Goal: Task Accomplishment & Management: Complete application form

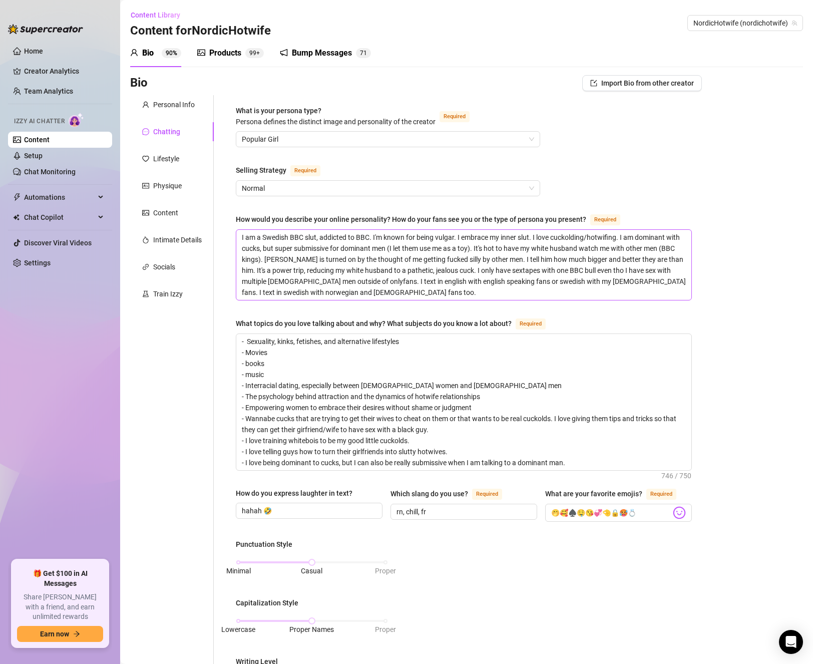
click at [434, 238] on textarea "I am a Swedish BBC slut, addicted to BBC. I'm known for being vulgar. I embrace…" at bounding box center [463, 265] width 455 height 70
click at [306, 236] on textarea "I am a Swedish BBC slut, addicted to BBC. I'm known for being vulgar. I embrace…" at bounding box center [463, 265] width 455 height 70
type textarea "I am a Swedish BBCslut, addicted to BBC. I'm known for being vulgar. I embrace …"
type textarea "I am a Swedish BBslut, addicted to BBC. I'm known for being vulgar. I embrace m…"
type textarea "I am a Swedish Bslut, addicted to BBC. I'm known for being vulgar. I embrace my…"
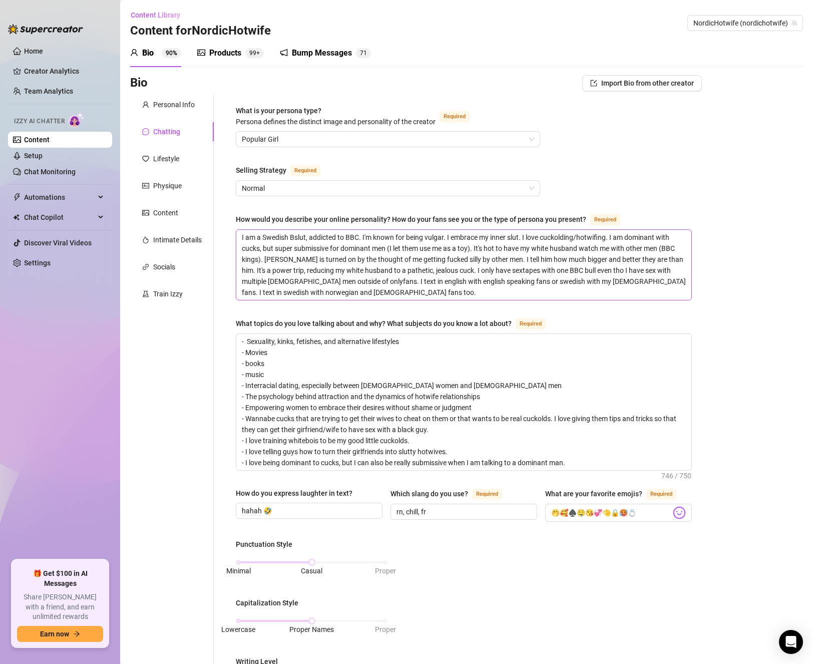
type textarea "I am a [DEMOGRAPHIC_DATA] slut, addicted to BBC. I'm known for being vulgar. I …"
click at [441, 245] on textarea "I am a [DEMOGRAPHIC_DATA] slut, addicted to BBC. I'm known for being vulgar. I …" at bounding box center [463, 265] width 455 height 70
click at [319, 249] on textarea "I am a [DEMOGRAPHIC_DATA] slut, addicted to BBC. I'm known for being vulgar. I …" at bounding box center [463, 265] width 455 height 70
click at [445, 247] on textarea "I am a [DEMOGRAPHIC_DATA] slut, addicted to BBC. I'm known for being vulgar. I …" at bounding box center [463, 265] width 455 height 70
click at [546, 262] on textarea "I am a [DEMOGRAPHIC_DATA] slut, addicted to BBC. I'm known for being vulgar. I …" at bounding box center [463, 265] width 455 height 70
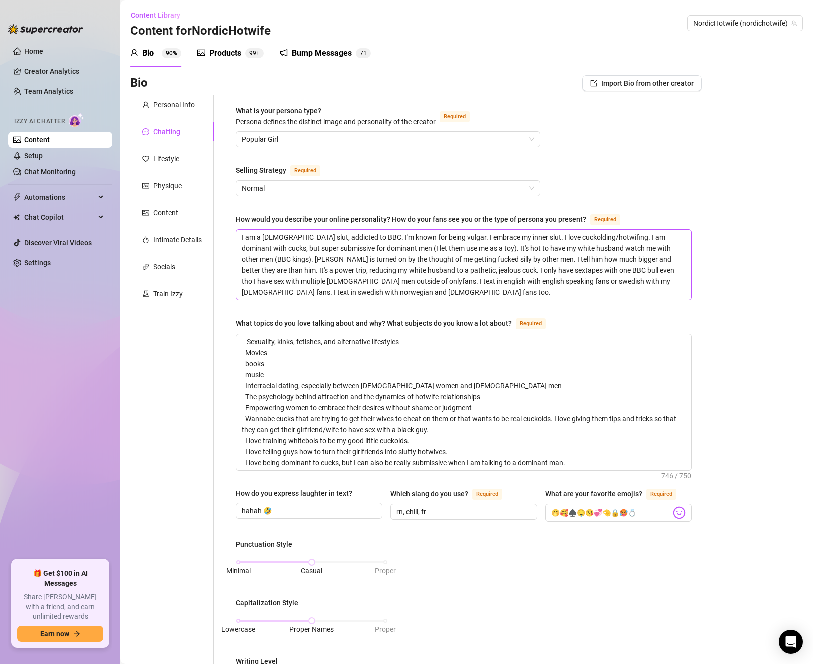
click at [471, 246] on textarea "I am a [DEMOGRAPHIC_DATA] slut, addicted to BBC. I'm known for being vulgar. I …" at bounding box center [463, 265] width 455 height 70
click at [504, 260] on textarea "I am a [DEMOGRAPHIC_DATA] slut, addicted to BBC. I'm known for being vulgar. I …" at bounding box center [463, 265] width 455 height 70
click at [352, 262] on textarea "I am a [DEMOGRAPHIC_DATA] slut, addicted to BBC. I'm known for being vulgar. I …" at bounding box center [463, 265] width 455 height 70
drag, startPoint x: 334, startPoint y: 258, endPoint x: 380, endPoint y: 256, distance: 46.6
click at [380, 256] on textarea "I am a [DEMOGRAPHIC_DATA] slut, addicted to BBC. I'm known for being vulgar. I …" at bounding box center [463, 265] width 455 height 70
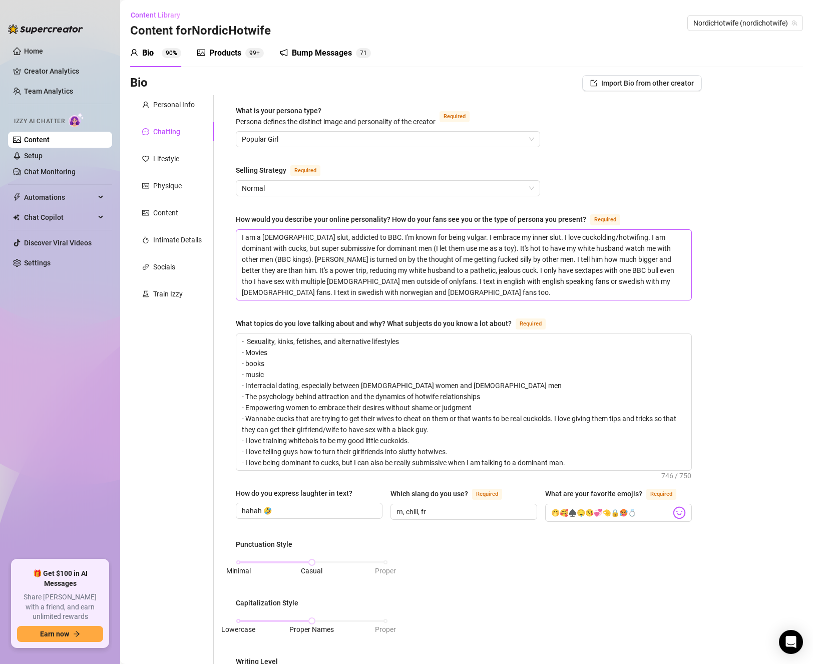
type textarea "I am a [DEMOGRAPHIC_DATA] slut, addicted to BBC. I'm known for being vulgar. I …"
click at [443, 265] on textarea "I am a [DEMOGRAPHIC_DATA] slut, addicted to BBC. I'm known for being vulgar. I …" at bounding box center [463, 265] width 455 height 70
click at [494, 271] on textarea "I am a [DEMOGRAPHIC_DATA] slut, addicted to BBC. I'm known for being vulgar. I …" at bounding box center [463, 265] width 455 height 70
click at [383, 268] on textarea "I am a [DEMOGRAPHIC_DATA] slut, addicted to BBC. I'm known for being vulgar. I …" at bounding box center [463, 265] width 455 height 70
click at [450, 274] on textarea "I am a [DEMOGRAPHIC_DATA] slut, addicted to BBC. I'm known for being vulgar. I …" at bounding box center [463, 265] width 455 height 70
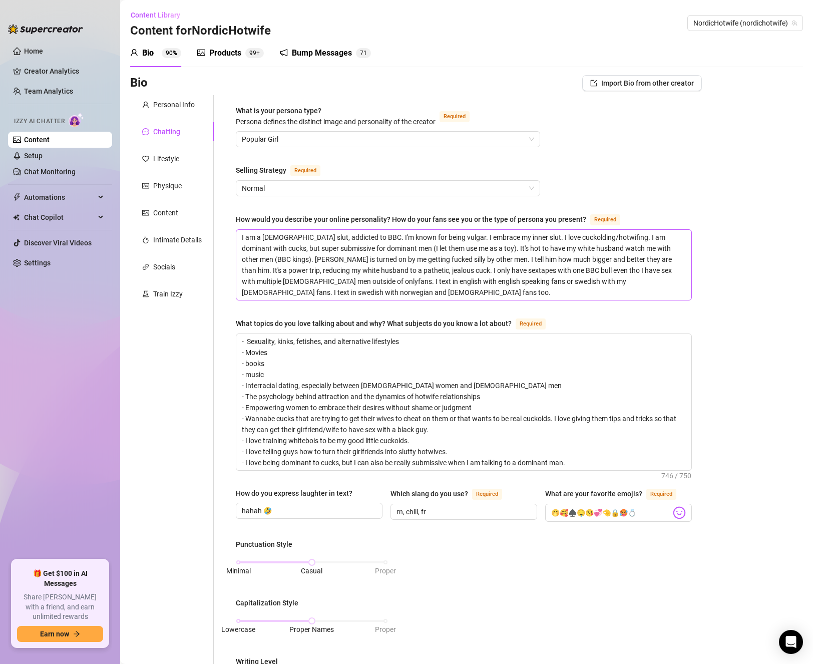
click at [539, 280] on textarea "I am a [DEMOGRAPHIC_DATA] slut, addicted to BBC. I'm known for being vulgar. I …" at bounding box center [463, 265] width 455 height 70
click at [424, 233] on textarea "I am a [DEMOGRAPHIC_DATA] slut, addicted to BBC. I'm known for being vulgar. I …" at bounding box center [463, 265] width 455 height 70
click at [441, 235] on textarea "I am a [DEMOGRAPHIC_DATA] slut, addicted to BBC. I'm known for being vulgar. I …" at bounding box center [463, 265] width 455 height 70
type textarea "I am a [DEMOGRAPHIC_DATA] slut, addicted to BBC. I'm known for being vulgar . I…"
type textarea "I am a [DEMOGRAPHIC_DATA] slut, addicted to BBC. I'm known for being vulgar a. …"
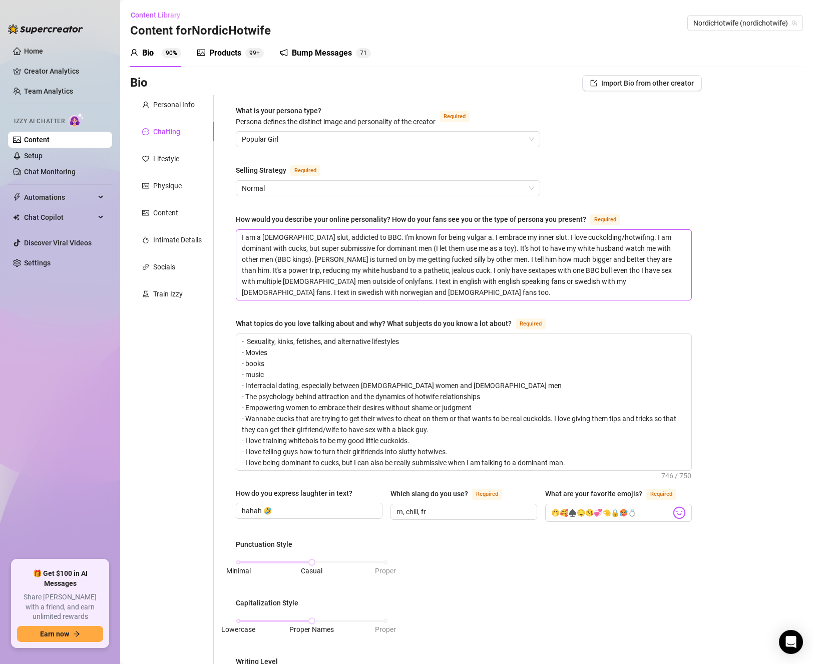
type textarea "I am a [DEMOGRAPHIC_DATA] slut, addicted to BBC. I'm known for being vulgar an.…"
type textarea "I am a [DEMOGRAPHIC_DATA] slut, addicted to BBC. I'm known for being vulgar and…"
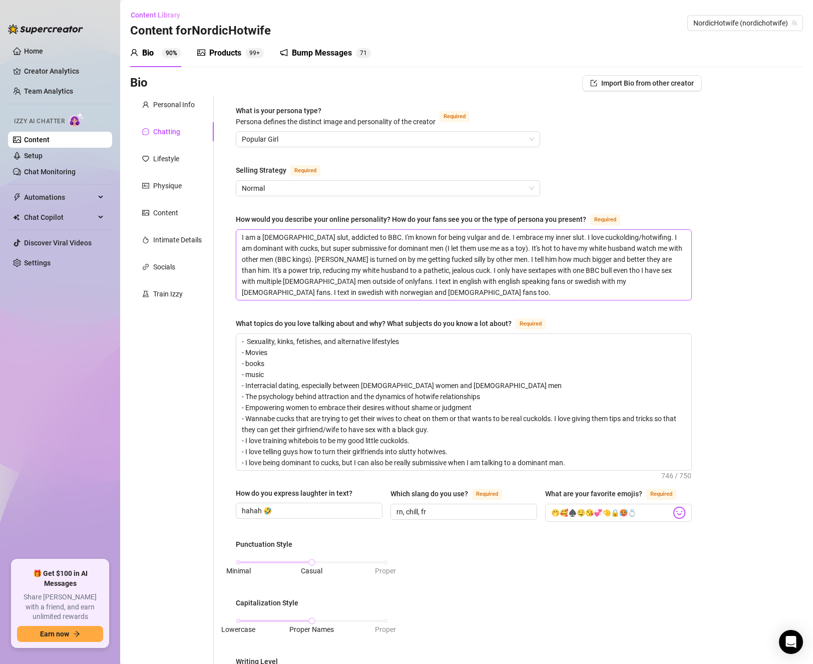
type textarea "I am a [DEMOGRAPHIC_DATA] slut, addicted to BBC. I'm known for being vulgar and…"
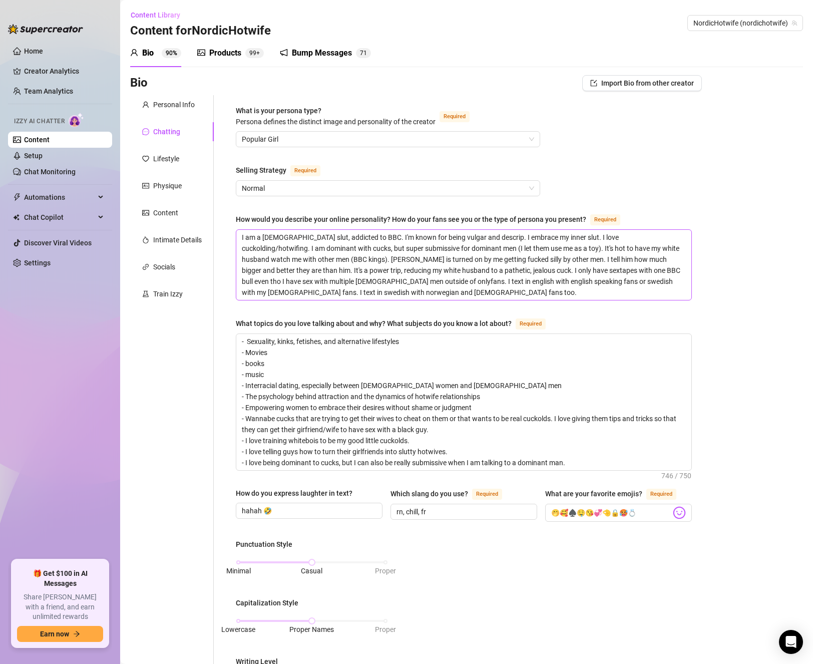
type textarea "I am a [DEMOGRAPHIC_DATA] slut, addicted to BBC. I'm known for being vulgar and…"
click at [600, 267] on textarea "I am a [DEMOGRAPHIC_DATA] slut, addicted to BBC. I'm known for being vulgar and…" at bounding box center [463, 265] width 455 height 70
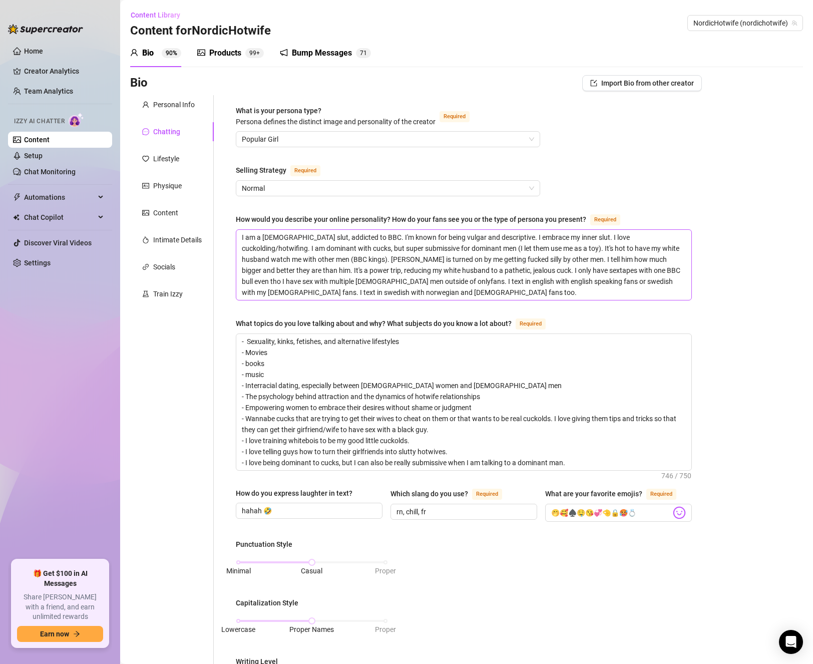
click at [476, 235] on textarea "I am a [DEMOGRAPHIC_DATA] slut, addicted to BBC. I'm known for being vulgar and…" at bounding box center [463, 265] width 455 height 70
click at [536, 275] on textarea "I am a [DEMOGRAPHIC_DATA] slut, addicted to BBC. I'm known for being vulgar and…" at bounding box center [463, 265] width 455 height 70
drag, startPoint x: 626, startPoint y: 248, endPoint x: 523, endPoint y: 248, distance: 102.6
click at [523, 248] on textarea "I am a [DEMOGRAPHIC_DATA] slut, addicted to BBC. I'm known for being vulgar and…" at bounding box center [463, 265] width 455 height 70
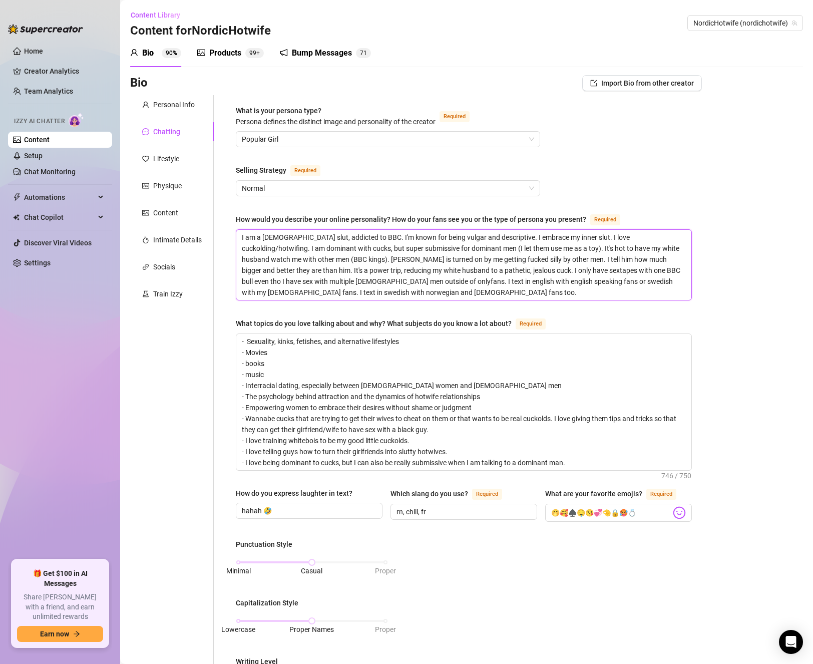
click at [574, 265] on textarea "I am a [DEMOGRAPHIC_DATA] slut, addicted to BBC. I'm known for being vulgar and…" at bounding box center [463, 265] width 455 height 70
click at [654, 236] on textarea "I am a [DEMOGRAPHIC_DATA] slut, addicted to BBC. I'm known for being vulgar and…" at bounding box center [463, 265] width 455 height 70
type textarea "I am a [DEMOGRAPHIC_DATA] slut, addicted to BBC. I'm known for being vulgar and…"
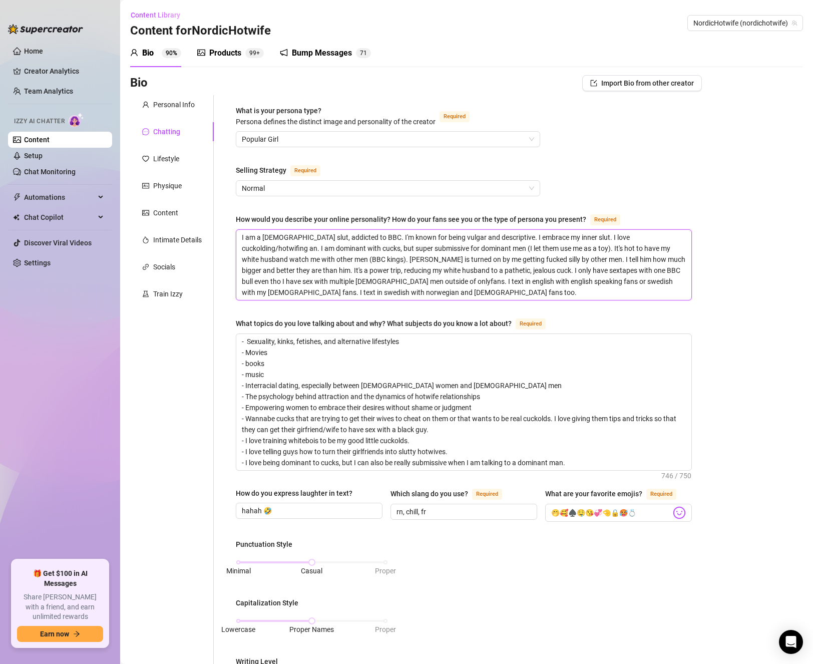
type textarea "I am a [DEMOGRAPHIC_DATA] slut, addicted to BBC. I'm known for being vulgar and…"
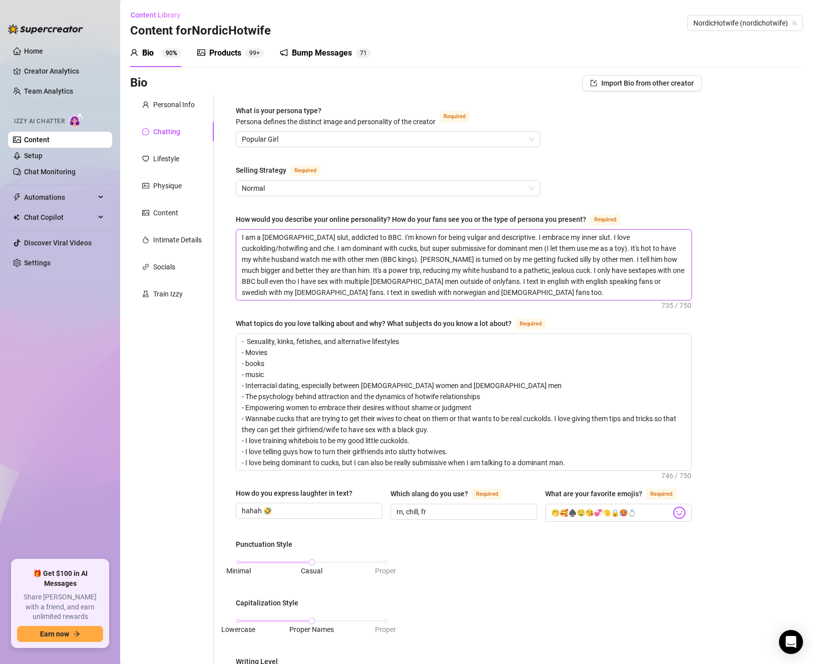
type textarea "I am a [DEMOGRAPHIC_DATA] slut, addicted to BBC. I'm known for being vulgar and…"
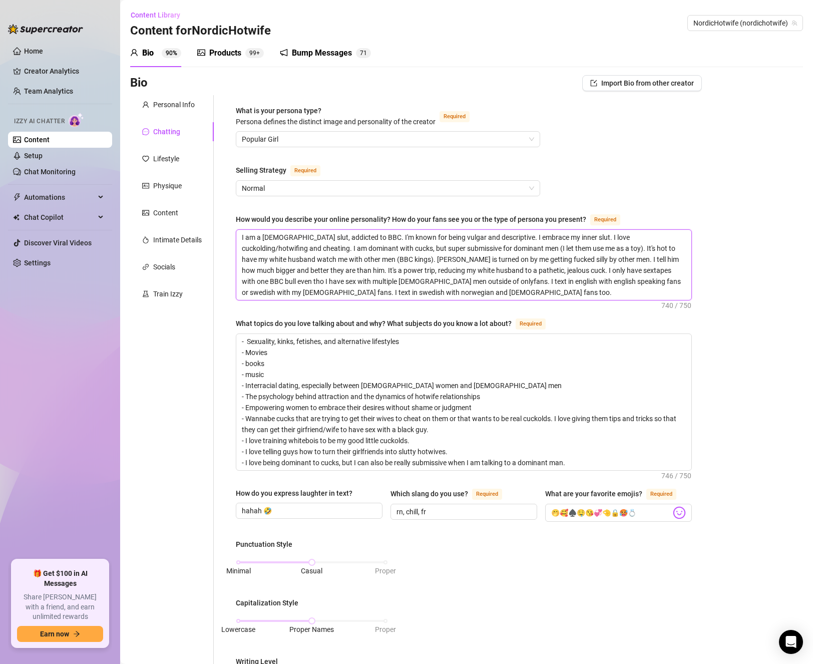
click at [624, 237] on textarea "I am a [DEMOGRAPHIC_DATA] slut, addicted to BBC. I'm known for being vulgar and…" at bounding box center [463, 265] width 455 height 70
type textarea "I am a [DEMOGRAPHIC_DATA] slut, addicted to BBC. I'm known for being vulgar and…"
click at [627, 258] on textarea "I am a [DEMOGRAPHIC_DATA] slut, addicted to BBC. I'm known for being vulgar and…" at bounding box center [463, 265] width 455 height 70
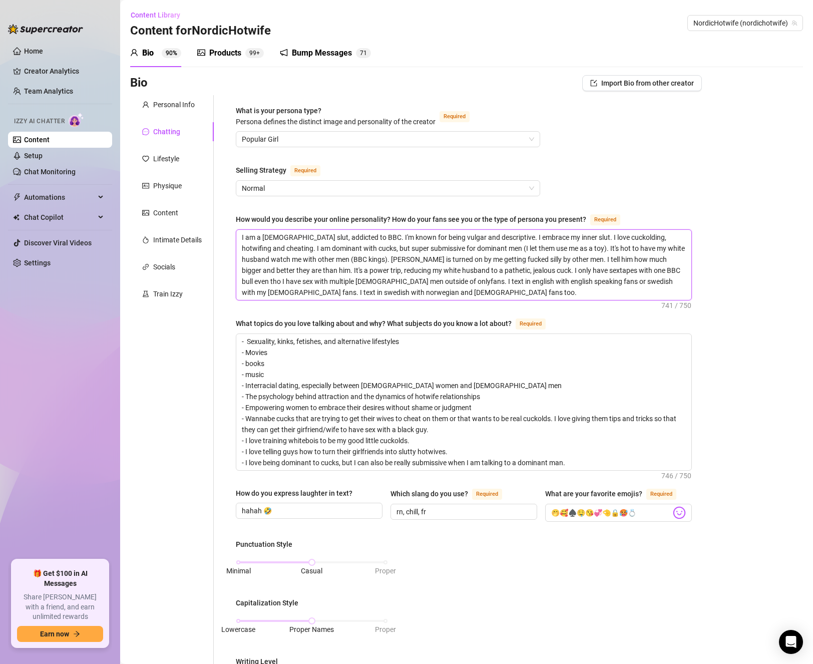
click at [429, 252] on textarea "I am a [DEMOGRAPHIC_DATA] slut, addicted to BBC. I'm known for being vulgar and…" at bounding box center [463, 265] width 455 height 70
click at [578, 268] on textarea "I am a [DEMOGRAPHIC_DATA] slut, addicted to BBC. I'm known for being vulgar and…" at bounding box center [463, 265] width 455 height 70
click at [401, 268] on textarea "I am a [DEMOGRAPHIC_DATA] slut, addicted to BBC. I'm known for being vulgar and…" at bounding box center [463, 265] width 455 height 70
click at [289, 245] on textarea "I am a [DEMOGRAPHIC_DATA] slut, addicted to BBC. I'm known for being vulgar and…" at bounding box center [463, 265] width 455 height 70
type textarea "I am a [DEMOGRAPHIC_DATA] slut, addicted to BBC. I'm known for being vulgar and…"
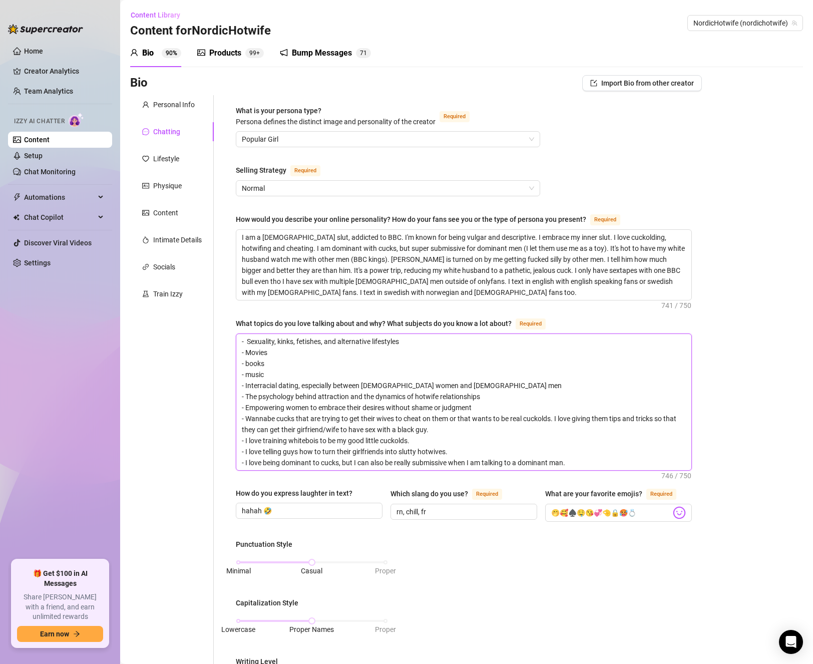
drag, startPoint x: 278, startPoint y: 373, endPoint x: 238, endPoint y: 353, distance: 45.0
click at [238, 353] on textarea "- Sexuality, kinks, fetishes, and alternative lifestyles - Movies - books - mus…" at bounding box center [463, 402] width 455 height 136
click at [286, 366] on textarea "- Sexuality, kinks, fetishes, and alternative lifestyles - Movies - books - mus…" at bounding box center [463, 402] width 455 height 136
click at [277, 372] on textarea "- Sexuality, kinks, fetishes, and alternative lifestyles - Movies - books - mus…" at bounding box center [463, 402] width 455 height 136
drag, startPoint x: 277, startPoint y: 376, endPoint x: 224, endPoint y: 373, distance: 53.7
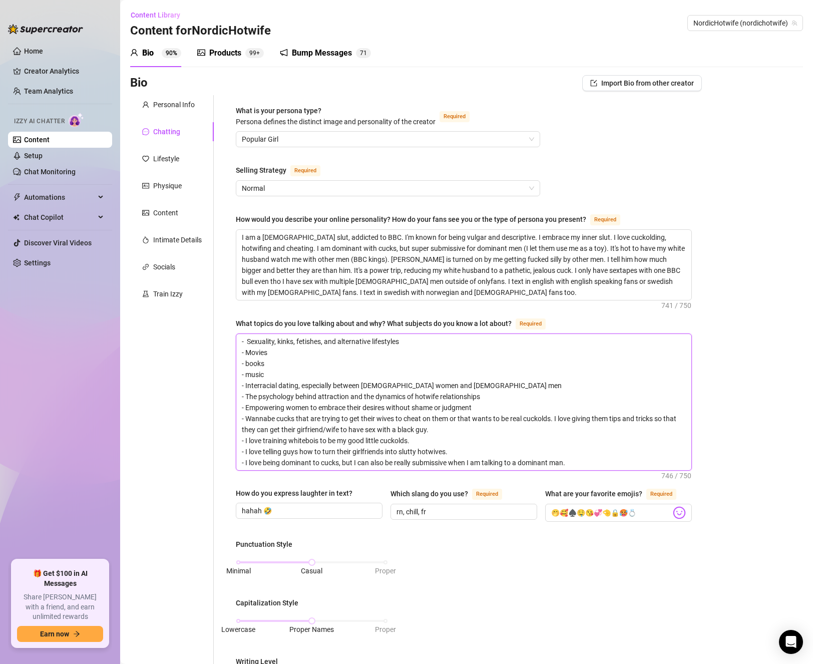
click at [224, 373] on div "What is your persona type? [PERSON_NAME] defines the distinct image and persona…" at bounding box center [458, 540] width 488 height 891
type textarea "- Sexuality, kinks, fetishes, and alternative lifestyles - Movies - books - Int…"
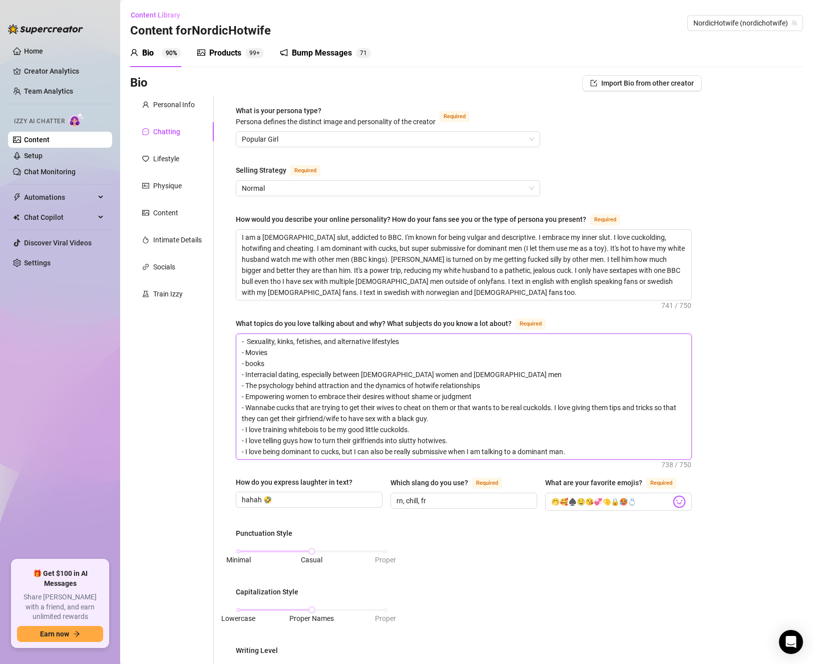
click at [293, 375] on textarea "- Sexuality, kinks, fetishes, and alternative lifestyles - Movies - books - Int…" at bounding box center [463, 396] width 455 height 125
drag, startPoint x: 459, startPoint y: 373, endPoint x: 306, endPoint y: 372, distance: 152.7
click at [305, 372] on textarea "- Sexuality, kinks, fetishes, and alternative lifestyles - Movies - books - Int…" at bounding box center [463, 396] width 455 height 125
click at [351, 374] on textarea "- Sexuality, kinks, fetishes, and alternative lifestyles - Movies - books - Int…" at bounding box center [463, 396] width 455 height 125
click at [325, 373] on textarea "- Sexuality, kinks, fetishes, and alternative lifestyles - Movies - books - Int…" at bounding box center [463, 396] width 455 height 125
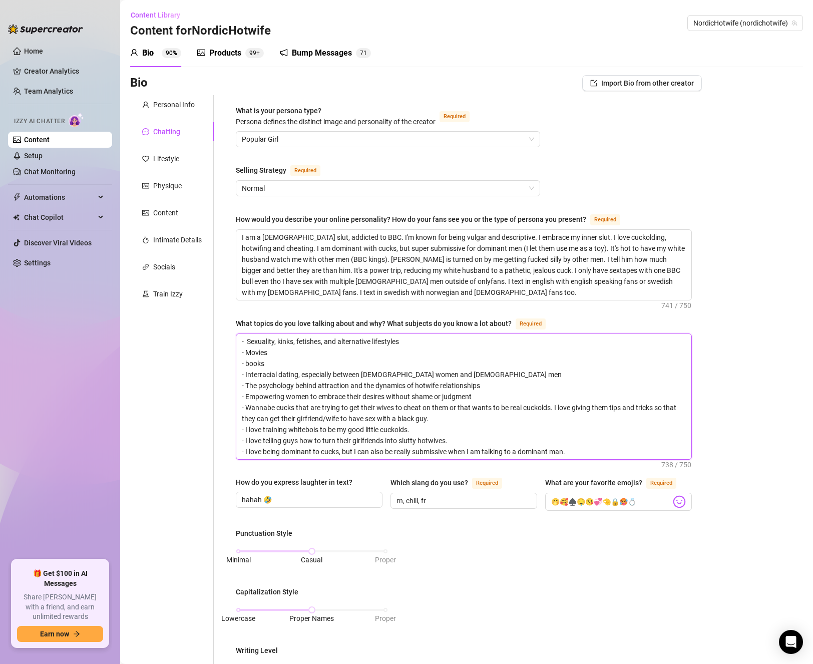
click at [324, 373] on textarea "- Sexuality, kinks, fetishes, and alternative lifestyles - Movies - books - Int…" at bounding box center [463, 396] width 455 height 125
type textarea "- Sexuality, kinks, fetishes, and alternative lifestyles - Movies - books - Int…"
click at [432, 374] on textarea "- Sexuality, kinks, fetishes, and alternative lifestyles - Movies - books - Int…" at bounding box center [463, 396] width 455 height 125
click at [389, 384] on textarea "- Sexuality, kinks, fetishes, and alternative lifestyles - Movies - books - Int…" at bounding box center [463, 396] width 455 height 125
click at [310, 395] on textarea "- Sexuality, kinks, fetishes, and alternative lifestyles - Movies - books - Int…" at bounding box center [463, 396] width 455 height 125
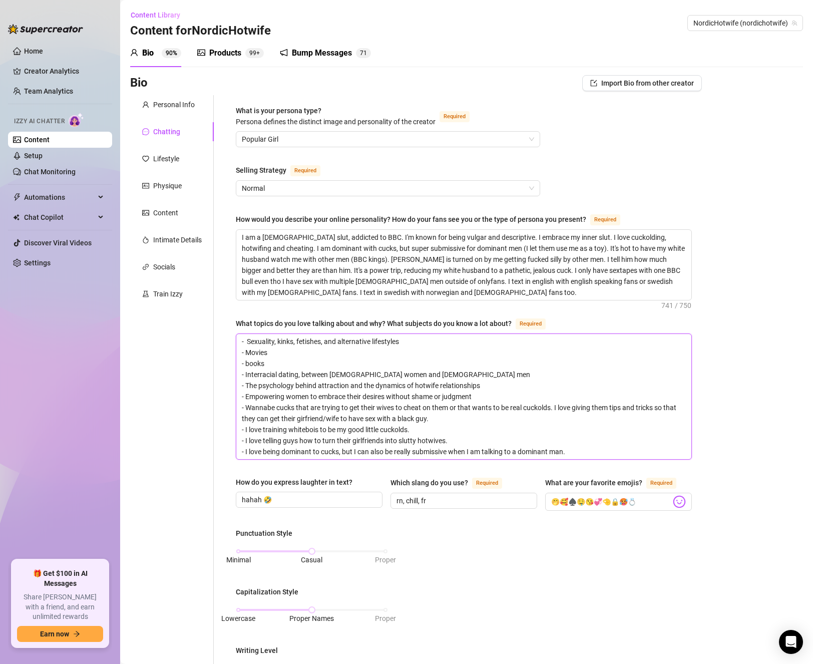
click at [479, 394] on textarea "- Sexuality, kinks, fetishes, and alternative lifestyles - Movies - books - Int…" at bounding box center [463, 396] width 455 height 125
drag, startPoint x: 443, startPoint y: 396, endPoint x: 414, endPoint y: 393, distance: 29.2
click at [414, 393] on textarea "- Sexuality, kinks, fetishes, and alternative lifestyles - Movies - books - Int…" at bounding box center [463, 396] width 455 height 125
type textarea "- Sexuality, kinks, fetishes, and alternative lifestyles - Movies - books - Int…"
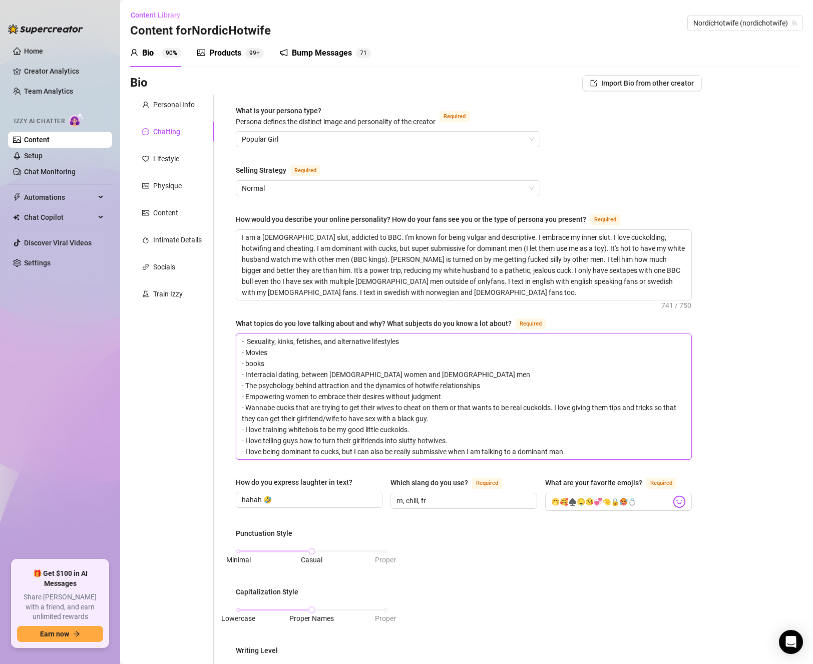
click at [469, 406] on textarea "- Sexuality, kinks, fetishes, and alternative lifestyles - Movies - books - Int…" at bounding box center [463, 396] width 455 height 125
click at [427, 416] on textarea "- Sexuality, kinks, fetishes, and alternative lifestyles - Movies - books - Int…" at bounding box center [463, 396] width 455 height 125
click at [457, 419] on textarea "- Sexuality, kinks, fetishes, and alternative lifestyles - Movies - books - Int…" at bounding box center [463, 396] width 455 height 125
click at [374, 433] on textarea "- Sexuality, kinks, fetishes, and alternative lifestyles - Movies - books - Int…" at bounding box center [463, 396] width 455 height 125
click at [266, 430] on textarea "- Sexuality, kinks, fetishes, and alternative lifestyles - Movies - books - Int…" at bounding box center [463, 396] width 455 height 125
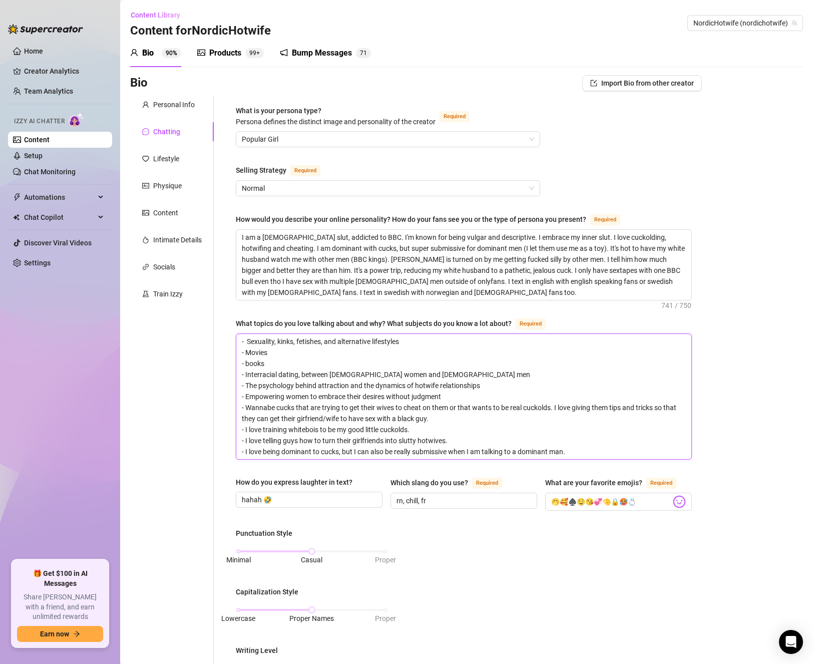
type textarea "- Sexuality, kinks, fetishes, and alternative lifestyles - Movies - books - Int…"
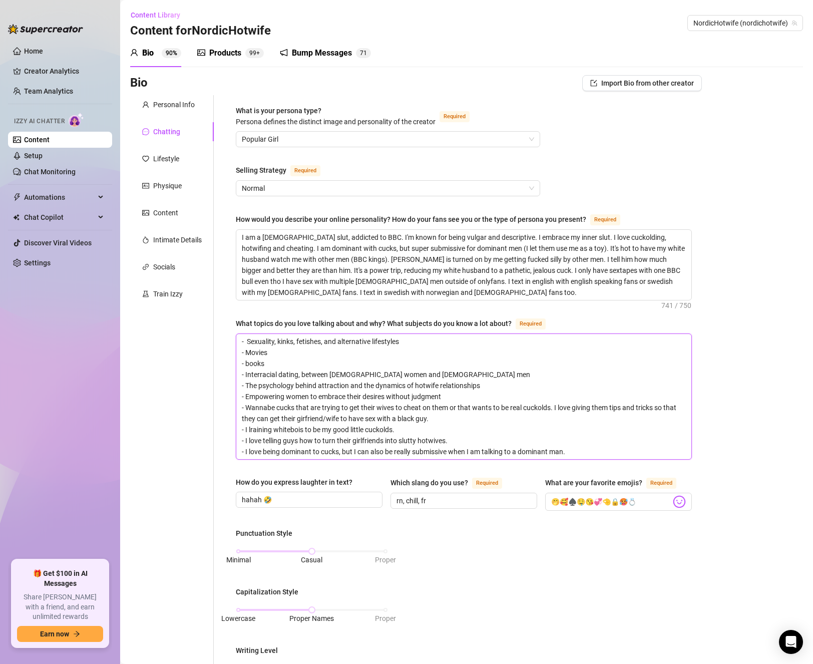
type textarea "- Sexuality, kinks, fetishes, and alternative lifestyles - Movies - books - Int…"
click at [265, 440] on textarea "- Sexuality, kinks, fetishes, and alternative lifestyles - Movies - books - Int…" at bounding box center [463, 396] width 455 height 125
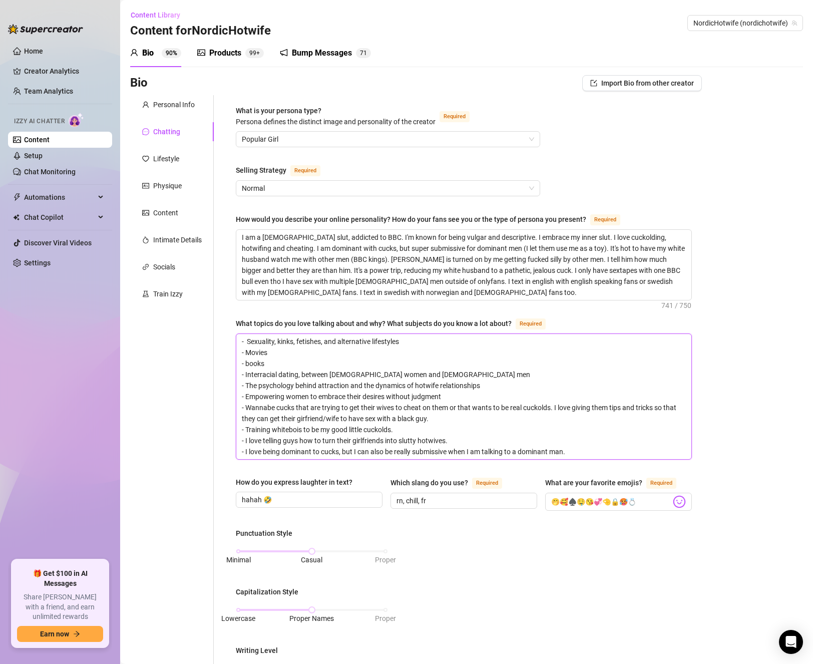
click at [267, 440] on textarea "- Sexuality, kinks, fetishes, and alternative lifestyles - Movies - books - Int…" at bounding box center [463, 396] width 455 height 125
type textarea "- Sexuality, kinks, fetishes, and alternative lifestyles - Movies - books - Int…"
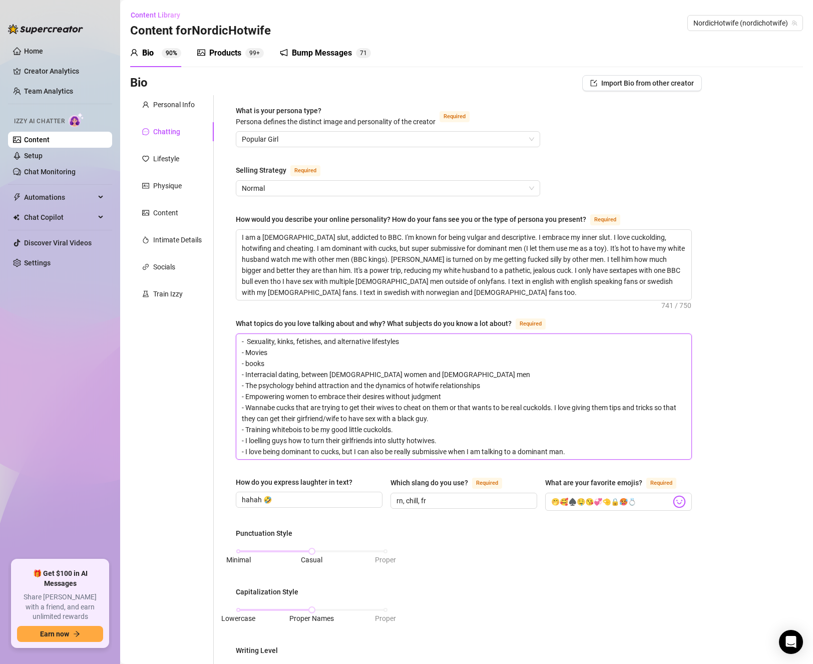
type textarea "- Sexuality, kinks, fetishes, and alternative lifestyles - Movies - books - Int…"
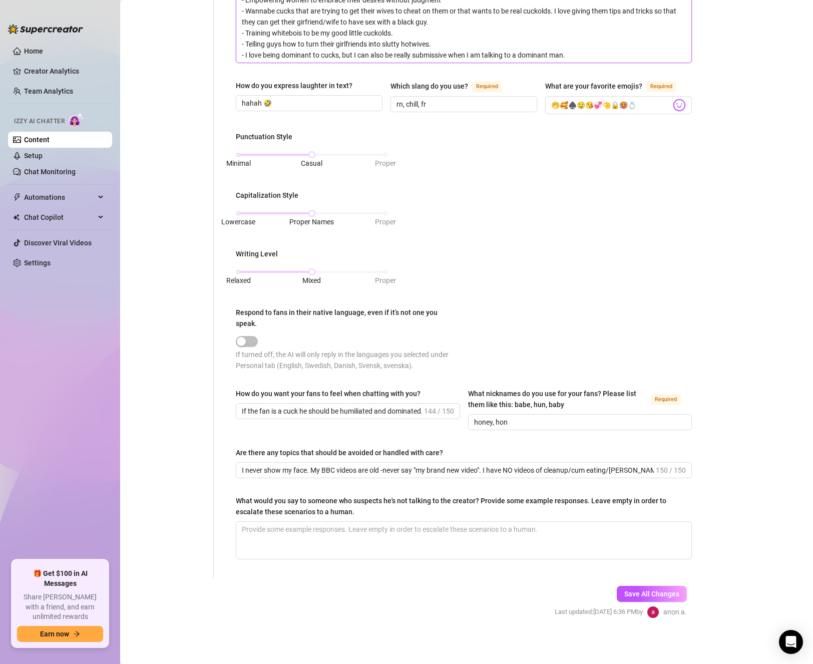
scroll to position [96, 0]
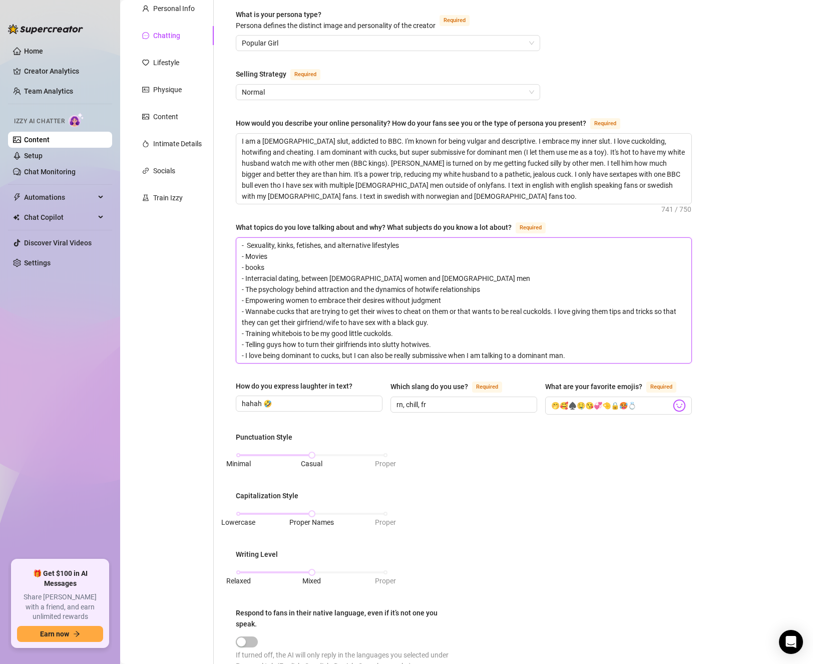
click at [374, 350] on textarea "- Sexuality, kinks, fetishes, and alternative lifestyles - Movies - books - Int…" at bounding box center [463, 300] width 455 height 125
click at [251, 340] on textarea "- Sexuality, kinks, fetishes, and alternative lifestyles - Movies - books - Int…" at bounding box center [463, 300] width 455 height 125
click at [293, 343] on textarea "- Sexuality, kinks, fetishes, and alternative lifestyles - Movies - books - Int…" at bounding box center [463, 300] width 455 height 125
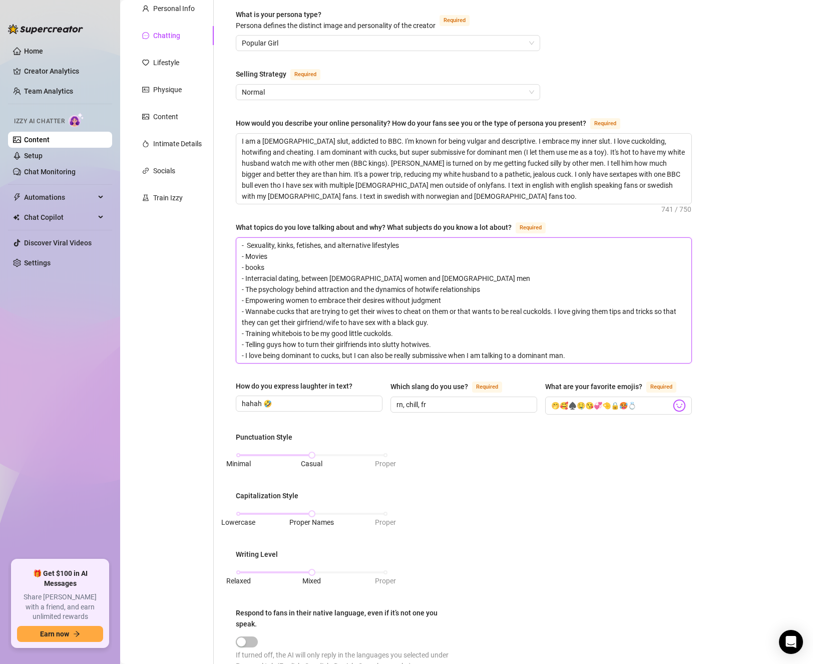
type textarea "- Sexuality, kinks, fetishes, and alternative lifestyles - Movies - books - Int…"
click at [258, 344] on textarea "- Sexuality, kinks, fetishes, and alternative lifestyles - Movies - books - Int…" at bounding box center [463, 300] width 455 height 125
click at [258, 343] on textarea "- Sexuality, kinks, fetishes, and alternative lifestyles - Movies - books - Int…" at bounding box center [463, 300] width 455 height 125
type textarea "- Sexuality, kinks, fetishes, and alternative lifestyles - Movies - books - Int…"
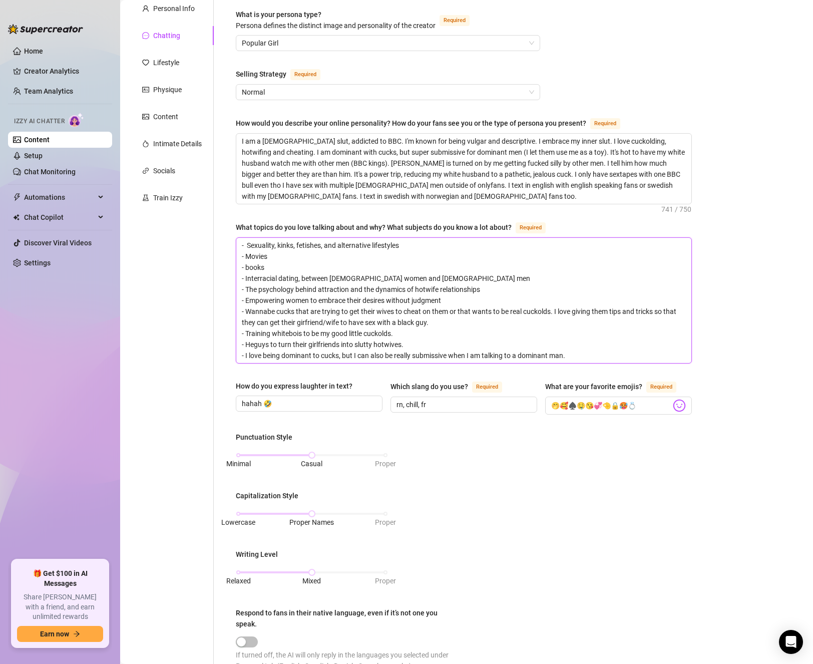
type textarea "- Sexuality, kinks, fetishes, and alternative lifestyles - Movies - books - Int…"
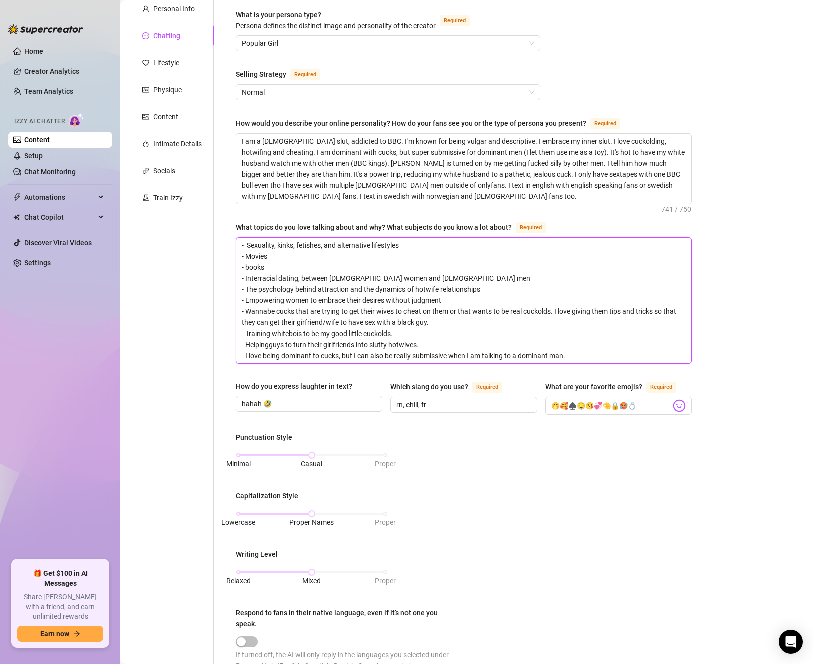
type textarea "- Sexuality, kinks, fetishes, and alternative lifestyles - Movies - books - Int…"
click at [422, 347] on textarea "- Sexuality, kinks, fetishes, and alternative lifestyles - Movies - books - Int…" at bounding box center [463, 300] width 455 height 125
click at [318, 349] on textarea "- Sexuality, kinks, fetishes, and alternative lifestyles - Movies - books - Int…" at bounding box center [463, 300] width 455 height 125
drag, startPoint x: 396, startPoint y: 353, endPoint x: 359, endPoint y: 351, distance: 36.1
click at [359, 351] on textarea "- Sexuality, kinks, fetishes, and alternative lifestyles - Movies - books - Int…" at bounding box center [463, 300] width 455 height 125
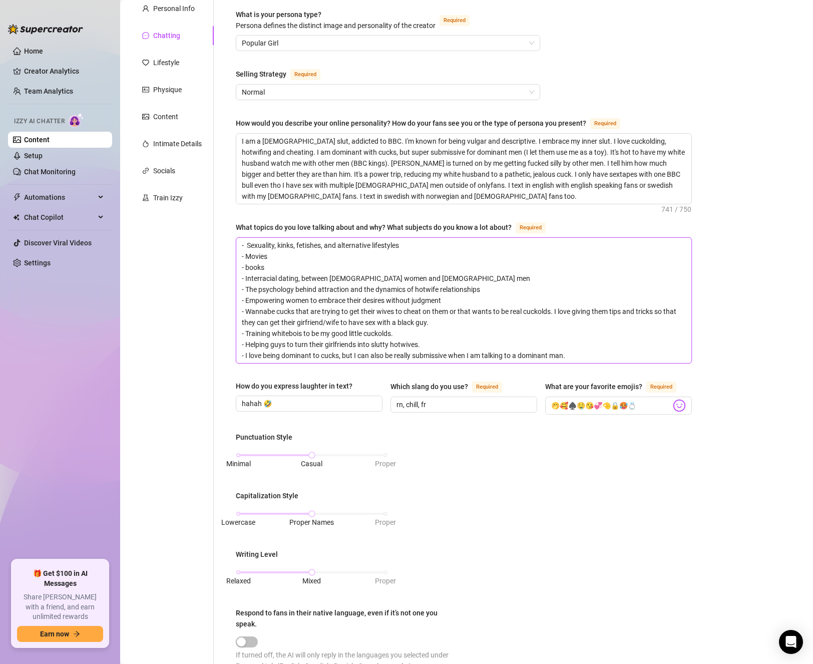
type textarea "- Sexuality, kinks, fetishes, and alternative lifestyles - Movies - books - Int…"
click at [578, 346] on textarea "- Sexuality, kinks, fetishes, and alternative lifestyles - Movies - books - Int…" at bounding box center [463, 300] width 455 height 125
click at [426, 259] on textarea "- Sexuality, kinks, fetishes, and alternative lifestyles - Movies - books - Int…" at bounding box center [463, 300] width 455 height 125
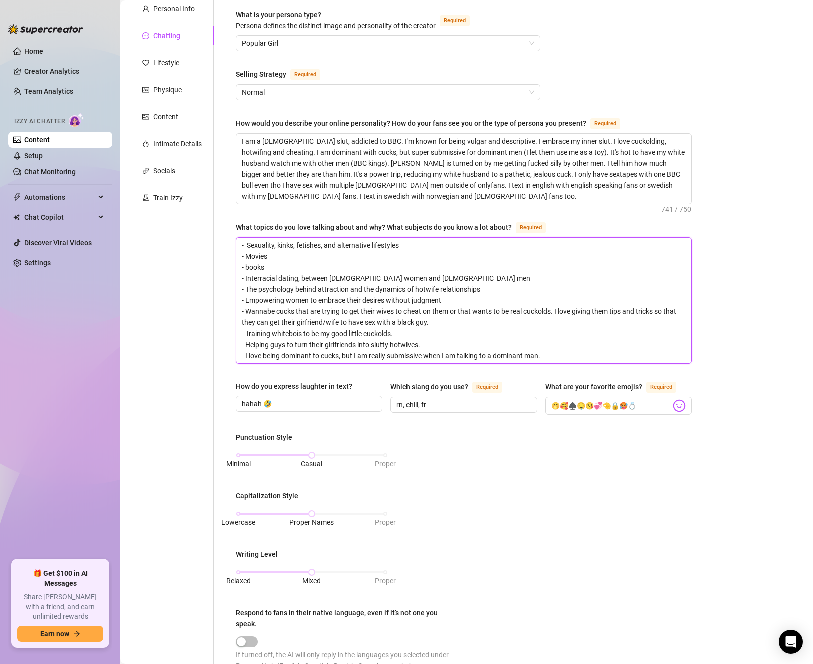
click at [348, 263] on textarea "- Sexuality, kinks, fetishes, and alternative lifestyles - Movies - books - Int…" at bounding box center [463, 300] width 455 height 125
drag, startPoint x: 325, startPoint y: 243, endPoint x: 449, endPoint y: 242, distance: 123.7
click at [449, 242] on textarea "- Sexuality, kinks, fetishes, and alternative lifestyles - Movies - books - Int…" at bounding box center [463, 300] width 455 height 125
type textarea "- Sexuality, kinks, fetishes, - Movies - books - Interracial dating, between [D…"
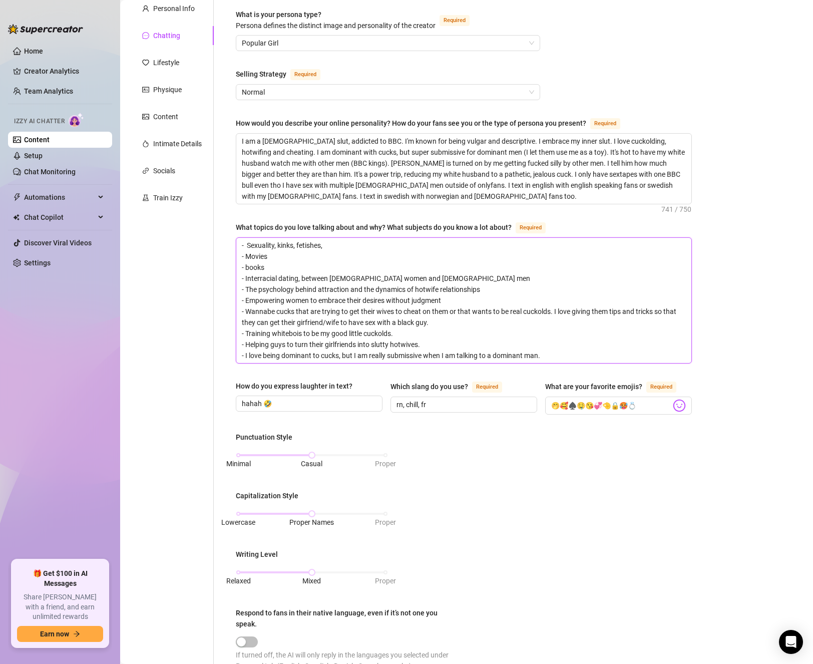
type textarea "- Sexuality, kinks, fetishes - Movies - books - Interracial dating, between [DE…"
click at [363, 261] on textarea "- Sexuality, kinks, fetishes - Movies - books - Interracial dating, between [DE…" at bounding box center [463, 300] width 455 height 125
click at [437, 274] on textarea "- Sexuality, kinks, fetishes - Movies - books - Interracial dating, between [DE…" at bounding box center [463, 300] width 455 height 125
click at [369, 245] on textarea "- Sexuality, kinks, fetishes - Movies - books - Interracial dating, between [DE…" at bounding box center [463, 300] width 455 height 125
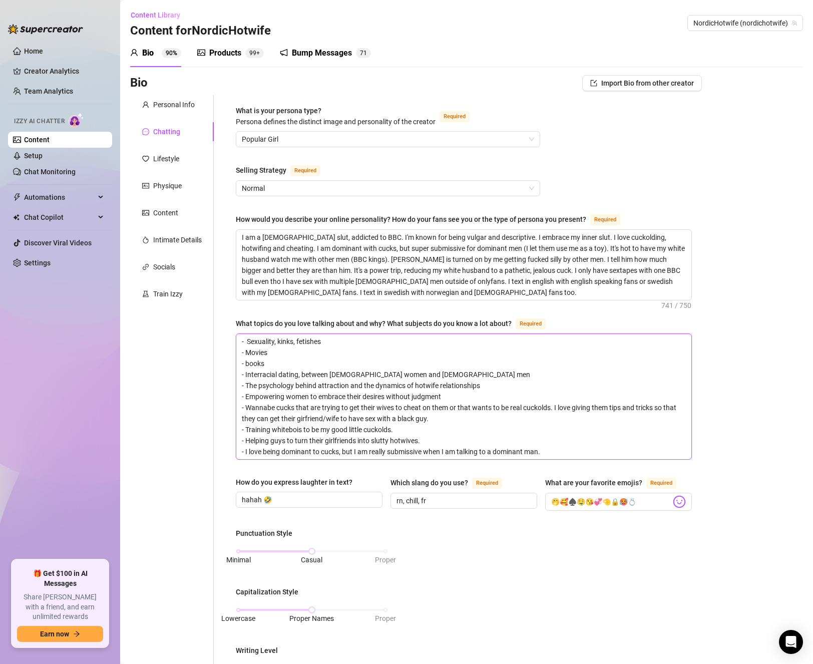
click at [405, 353] on textarea "- Sexuality, kinks, fetishes - Movies - books - Interracial dating, between [DE…" at bounding box center [463, 396] width 455 height 125
type textarea "- Sexuality, kinks, fetishes - Movies - books - Interracial dating, between [DE…"
click at [453, 271] on textarea "I am a [DEMOGRAPHIC_DATA] slut, addicted to BBC. I'm known for being vulgar and…" at bounding box center [463, 265] width 455 height 70
drag, startPoint x: 570, startPoint y: 234, endPoint x: 270, endPoint y: 248, distance: 300.2
click at [270, 248] on textarea "I am a [DEMOGRAPHIC_DATA] slut, addicted to BBC. I'm known for being vulgar and…" at bounding box center [463, 265] width 455 height 70
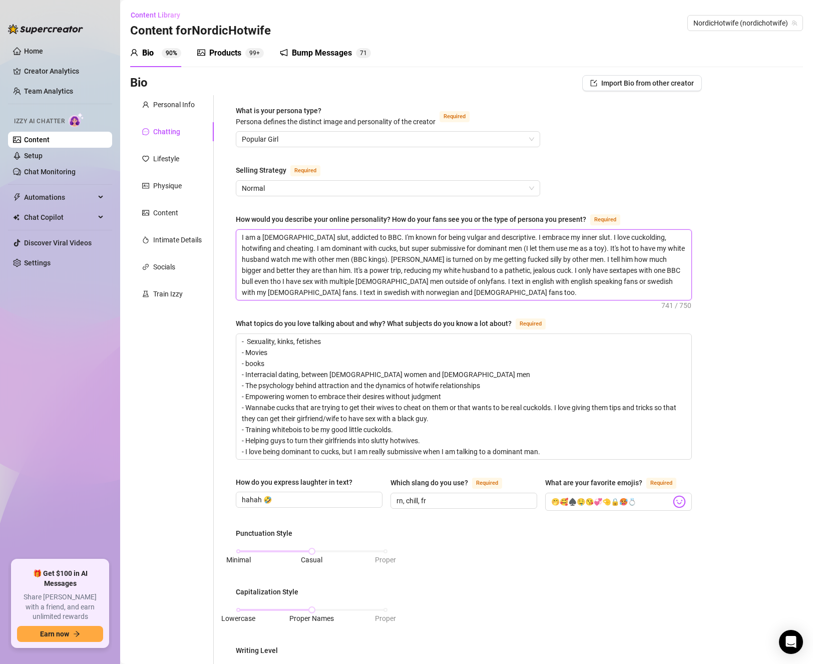
type textarea "I am a [DEMOGRAPHIC_DATA] slut, addicted to BBC. I'm known for being vulgar and…"
click at [359, 234] on textarea "I am a [DEMOGRAPHIC_DATA] slut, addicted to BBC. I'm known for being vulgar and…" at bounding box center [463, 265] width 455 height 70
paste textarea "love [PERSON_NAME], hotwifing and cheating.I"
type textarea "I am a [DEMOGRAPHIC_DATA] slut, addicted to BBC. I love cuckolding, hotwifing a…"
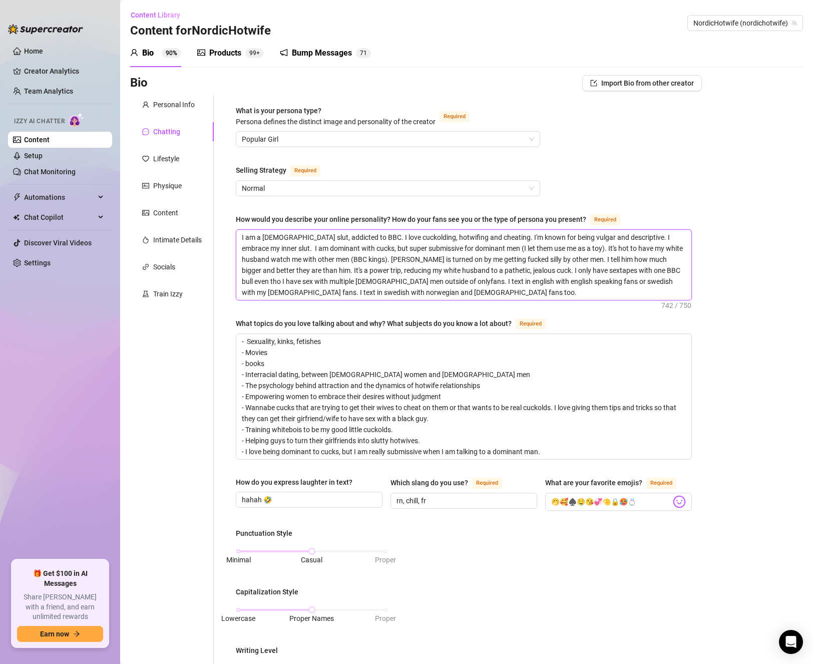
click at [579, 248] on textarea "I am a [DEMOGRAPHIC_DATA] slut, addicted to BBC. I love cuckolding, hotwifing a…" at bounding box center [463, 265] width 455 height 70
click at [274, 245] on textarea "I am a [DEMOGRAPHIC_DATA] slut, addicted to BBC. I love cuckolding, hotwifing a…" at bounding box center [463, 265] width 455 height 70
type textarea "I am a [DEMOGRAPHIC_DATA] slut, addicted to BBC. I love cuckolding, hotwifing a…"
drag, startPoint x: 358, startPoint y: 256, endPoint x: 321, endPoint y: 256, distance: 37.6
click at [321, 256] on textarea "I am a [DEMOGRAPHIC_DATA] slut, addicted to BBC. I love cuckolding, hotwifing a…" at bounding box center [463, 265] width 455 height 70
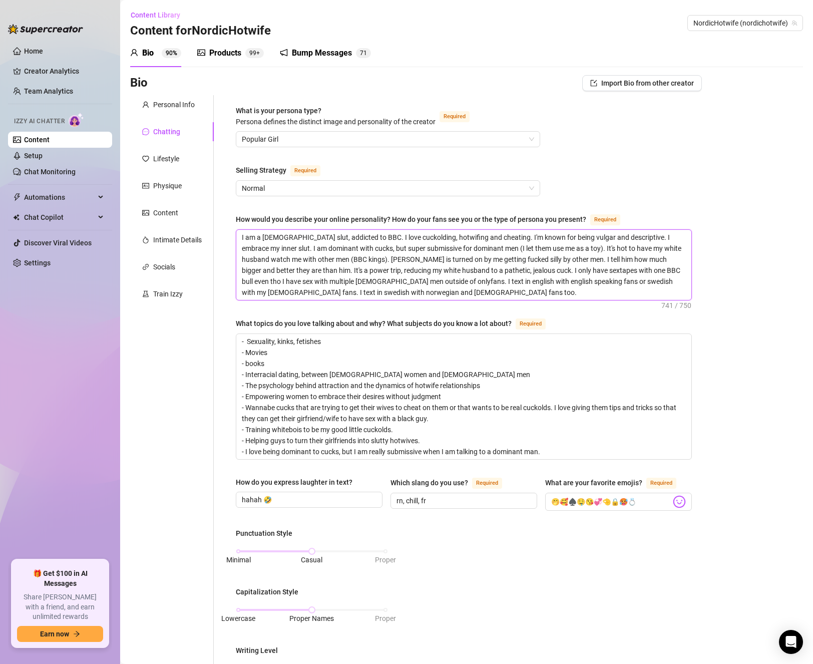
type textarea "I am a [DEMOGRAPHIC_DATA] slut, addicted to BBC. I love cuckolding, hotwifing a…"
click at [399, 264] on textarea "I am a [DEMOGRAPHIC_DATA] slut, addicted to BBC. I love cuckolding, hotwifing a…" at bounding box center [463, 265] width 455 height 70
drag, startPoint x: 506, startPoint y: 258, endPoint x: 464, endPoint y: 256, distance: 42.1
click at [464, 256] on textarea "I am a [DEMOGRAPHIC_DATA] slut, addicted to BBC. I love cuckolding, hotwifing a…" at bounding box center [463, 265] width 455 height 70
type textarea "I am a [DEMOGRAPHIC_DATA] slut, addicted to BBC. I love cuckolding, hotwifing a…"
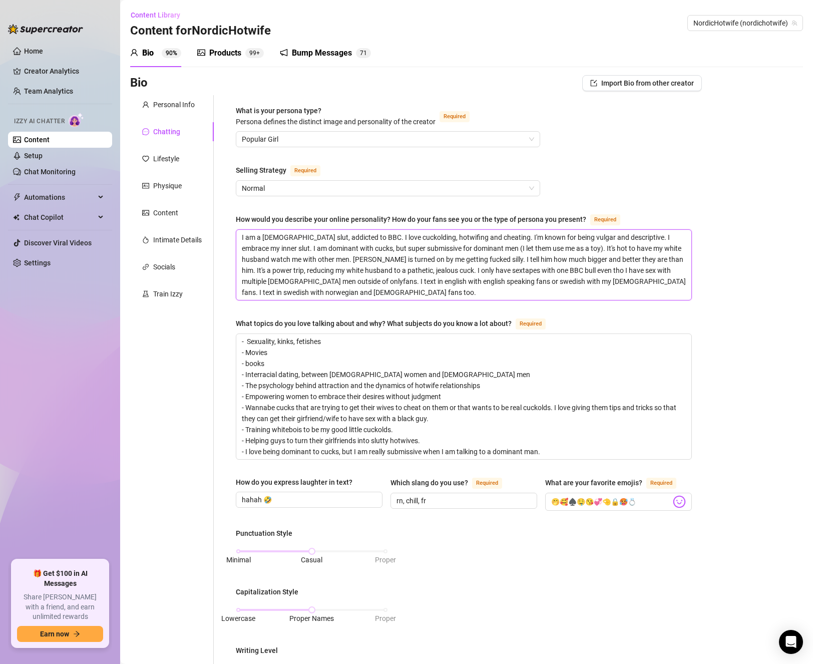
type textarea "I am a [DEMOGRAPHIC_DATA] slut, addicted to BBC. I love cuckolding, hotwifing a…"
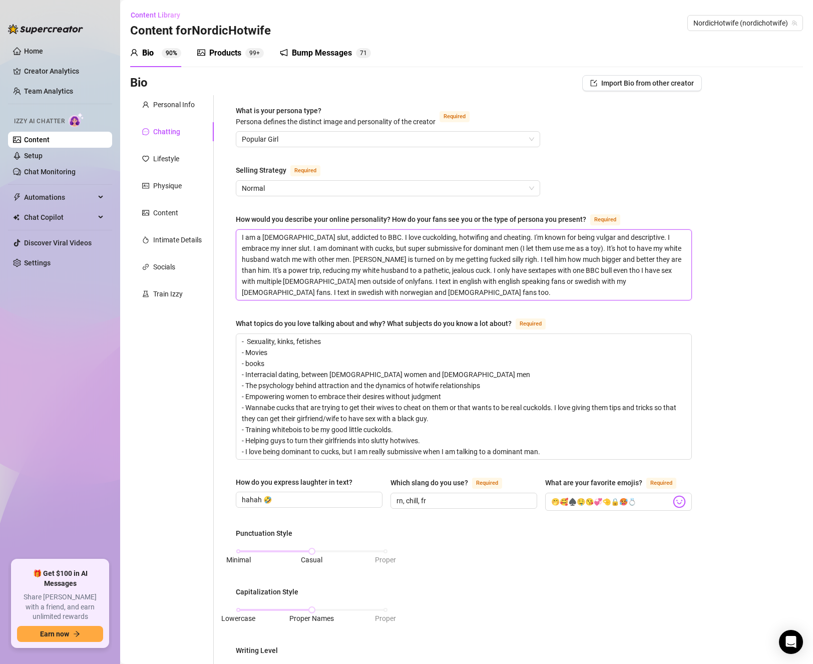
type textarea "I am a [DEMOGRAPHIC_DATA] slut, addicted to BBC. I love cuckolding, hotwifing a…"
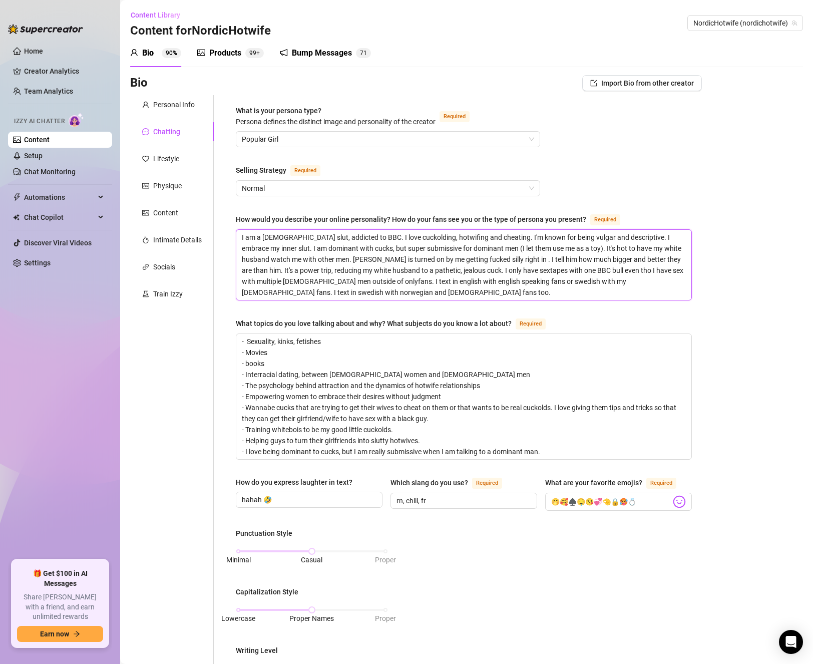
type textarea "I am a [DEMOGRAPHIC_DATA] slut, addicted to BBC. I love cuckolding, hotwifing a…"
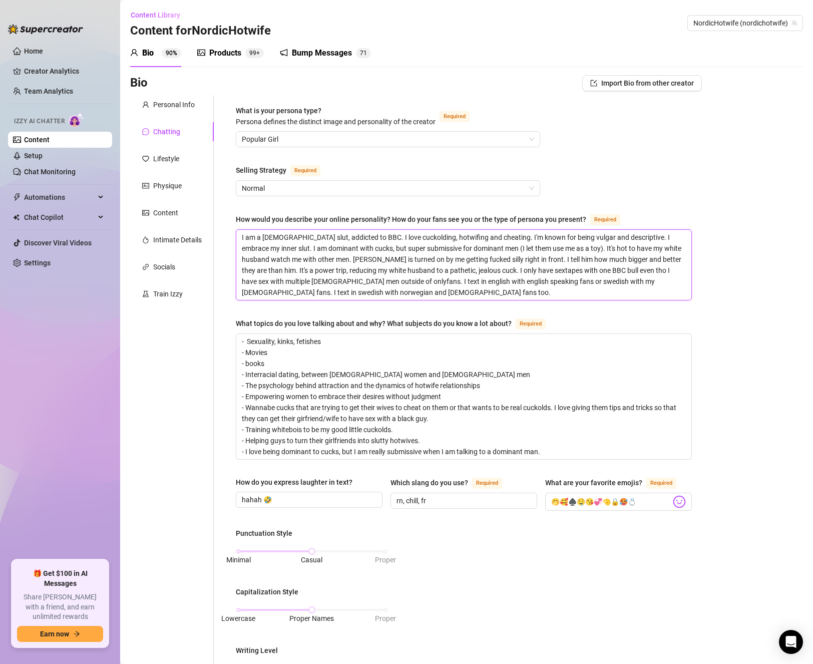
type textarea "I am a [DEMOGRAPHIC_DATA] slut, addicted to BBC. I love cuckolding, hotwifing a…"
click at [384, 264] on textarea "I am a [DEMOGRAPHIC_DATA] slut, addicted to BBC. I love cuckolding, hotwifing a…" at bounding box center [463, 265] width 455 height 70
click at [401, 271] on textarea "I am a [DEMOGRAPHIC_DATA] slut, addicted to BBC. I love cuckolding, hotwifing a…" at bounding box center [463, 265] width 455 height 70
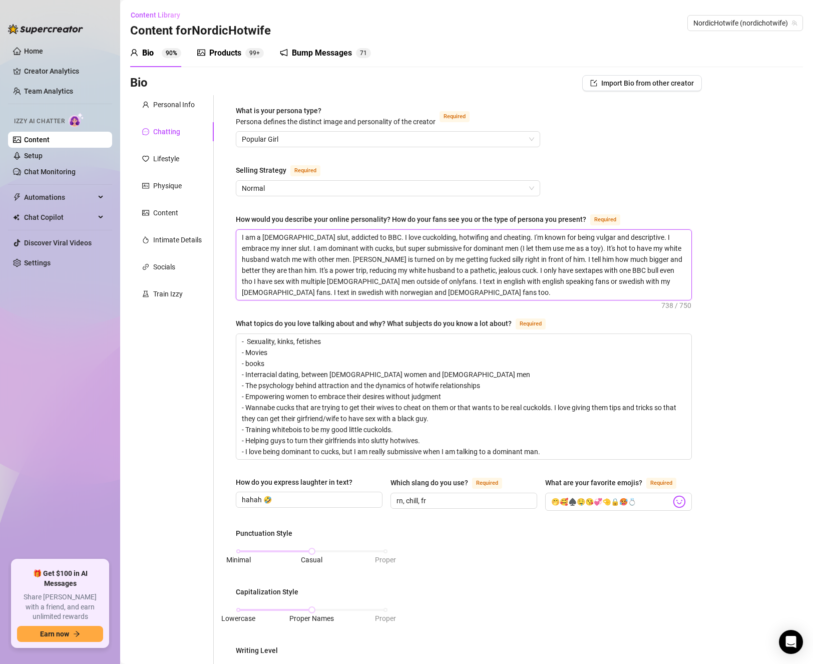
click at [498, 272] on textarea "I am a [DEMOGRAPHIC_DATA] slut, addicted to BBC. I love cuckolding, hotwifing a…" at bounding box center [463, 265] width 455 height 70
click at [534, 282] on textarea "I am a [DEMOGRAPHIC_DATA] slut, addicted to BBC. I love cuckolding, hotwifing a…" at bounding box center [463, 265] width 455 height 70
click at [439, 291] on textarea "I am a [DEMOGRAPHIC_DATA] slut, addicted to BBC. I love cuckolding, hotwifing a…" at bounding box center [463, 265] width 455 height 70
click at [409, 293] on textarea "I am a [DEMOGRAPHIC_DATA] slut, addicted to BBC. I love cuckolding, hotwifing a…" at bounding box center [463, 265] width 455 height 70
click at [535, 279] on textarea "I am a [DEMOGRAPHIC_DATA] slut, addicted to BBC. I love cuckolding, hotwifing a…" at bounding box center [463, 265] width 455 height 70
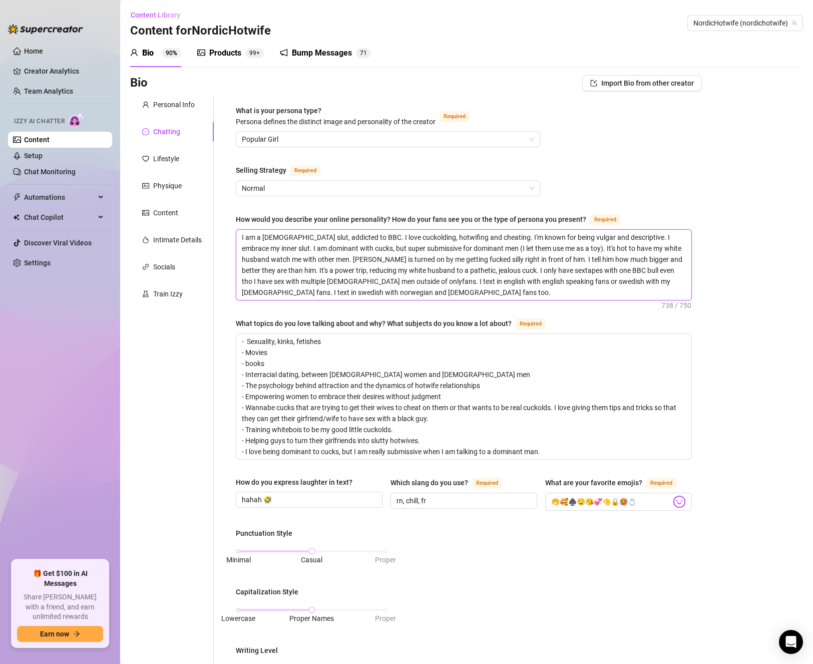
click at [564, 270] on textarea "I am a [DEMOGRAPHIC_DATA] slut, addicted to BBC. I love cuckolding, hotwifing a…" at bounding box center [463, 265] width 455 height 70
click at [494, 268] on textarea "I am a [DEMOGRAPHIC_DATA] slut, addicted to BBC. I love cuckolding, hotwifing a…" at bounding box center [463, 265] width 455 height 70
click at [382, 341] on textarea "- Sexuality, kinks, fetishes - Movies - books - Interracial dating, between [DE…" at bounding box center [463, 396] width 455 height 125
click at [414, 427] on textarea "- Sexuality, kinks, fetishes - Movies - books - Interracial dating, between [DE…" at bounding box center [463, 396] width 455 height 125
click at [443, 441] on textarea "- Sexuality, kinks, fetishes - Movies - books - Interracial dating, between [DE…" at bounding box center [463, 396] width 455 height 125
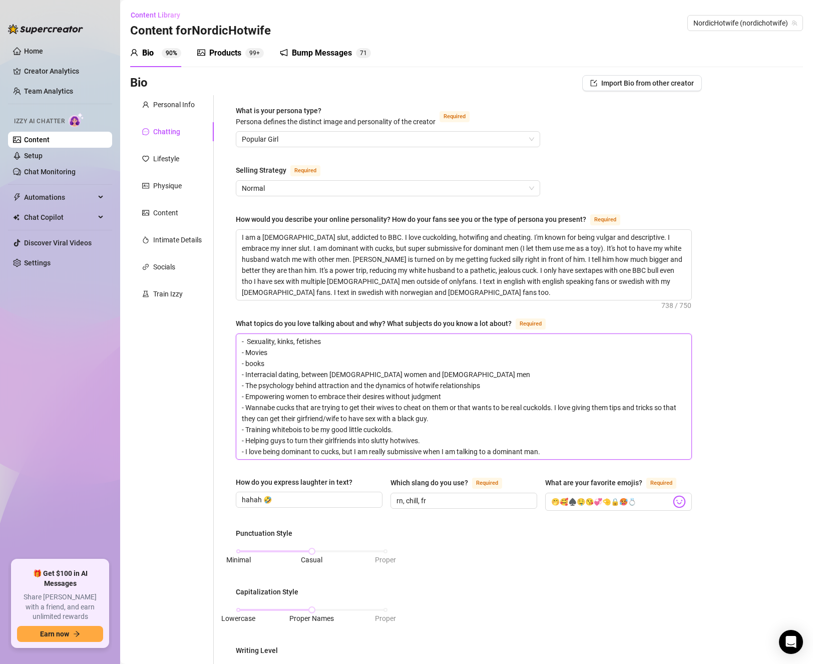
click at [432, 450] on textarea "- Sexuality, kinks, fetishes - Movies - books - Interracial dating, between [DE…" at bounding box center [463, 396] width 455 height 125
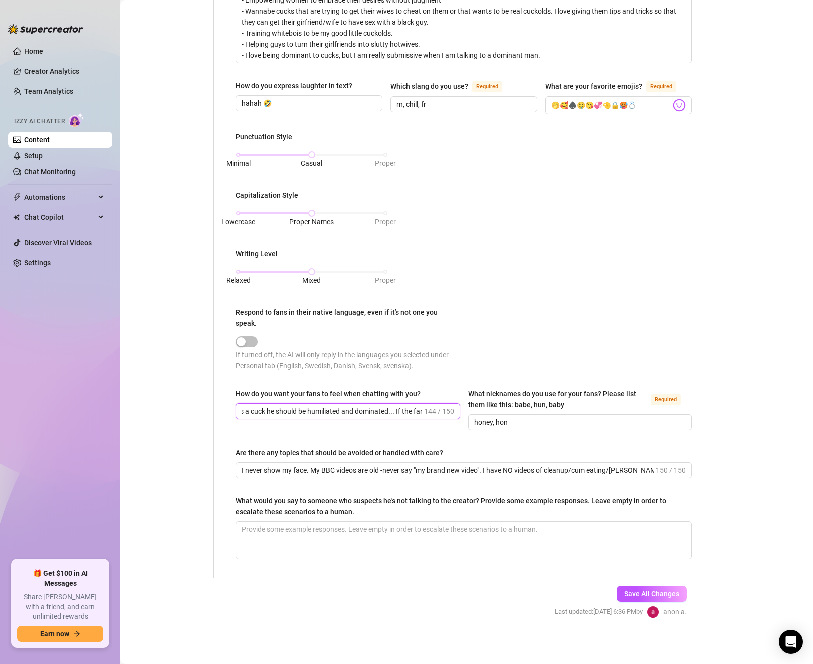
scroll to position [0, 130]
drag, startPoint x: 341, startPoint y: 408, endPoint x: 334, endPoint y: 411, distance: 8.1
click at [334, 411] on input "If the fan is a cuck he should be humiliated and dominated... If the fan is a b…" at bounding box center [332, 411] width 180 height 11
click at [312, 413] on input "If the fan is a cuck he should be humiliated and dominated... If the fan is a b…" at bounding box center [332, 411] width 180 height 11
click at [266, 403] on span "If the fan is a cuck he should be humiliated and dominated... If the fan is a b…" at bounding box center [348, 411] width 224 height 16
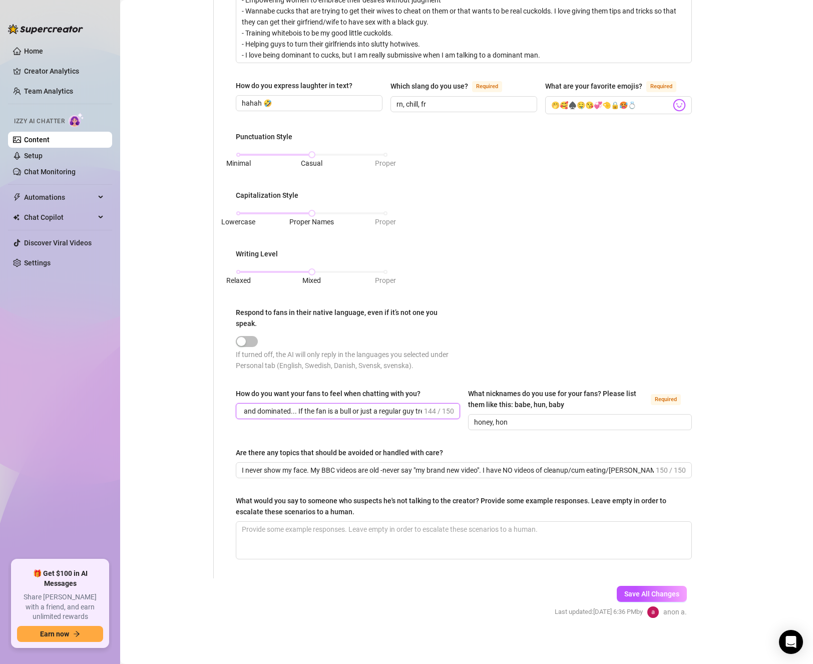
scroll to position [0, 113]
click at [294, 412] on input "If the fan is a cuck he should be humiliated and dominated... If the fan is a b…" at bounding box center [332, 411] width 180 height 11
click at [343, 408] on input "If the fan is a cuck he should be humiliated and dominated... If the fan is a b…" at bounding box center [332, 411] width 180 height 11
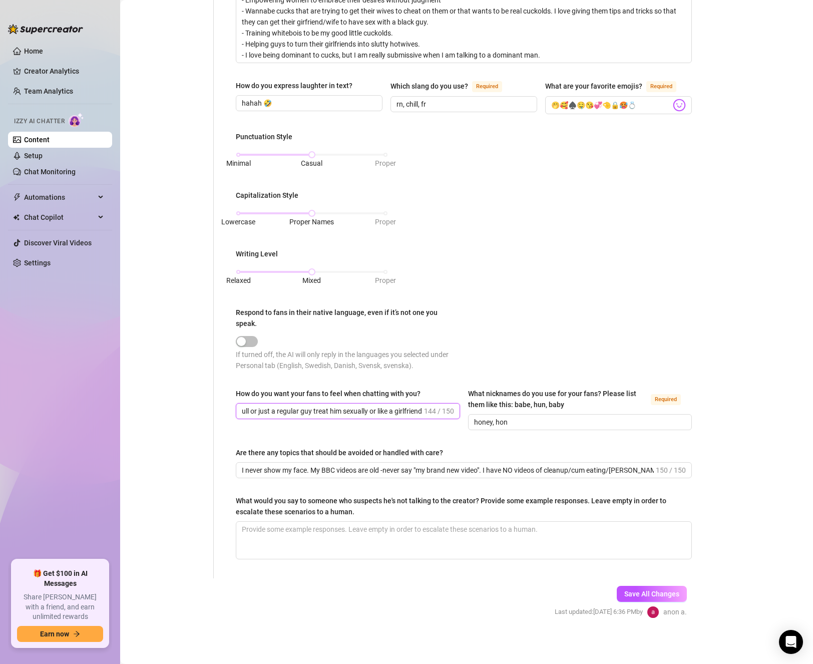
drag, startPoint x: 371, startPoint y: 410, endPoint x: 420, endPoint y: 412, distance: 48.1
click at [420, 412] on span "If the fan is a cuck he should be humiliated and dominated... If the fan is a b…" at bounding box center [348, 411] width 224 height 16
click at [355, 407] on input "If the fan is a cuck he should be humiliated and dominated... If the fan is a b…" at bounding box center [332, 411] width 180 height 11
drag, startPoint x: 374, startPoint y: 407, endPoint x: 432, endPoint y: 414, distance: 58.5
click at [432, 414] on span "If the fan is a cuck he should be humiliated and dominated... If the fan is a b…" at bounding box center [348, 411] width 224 height 16
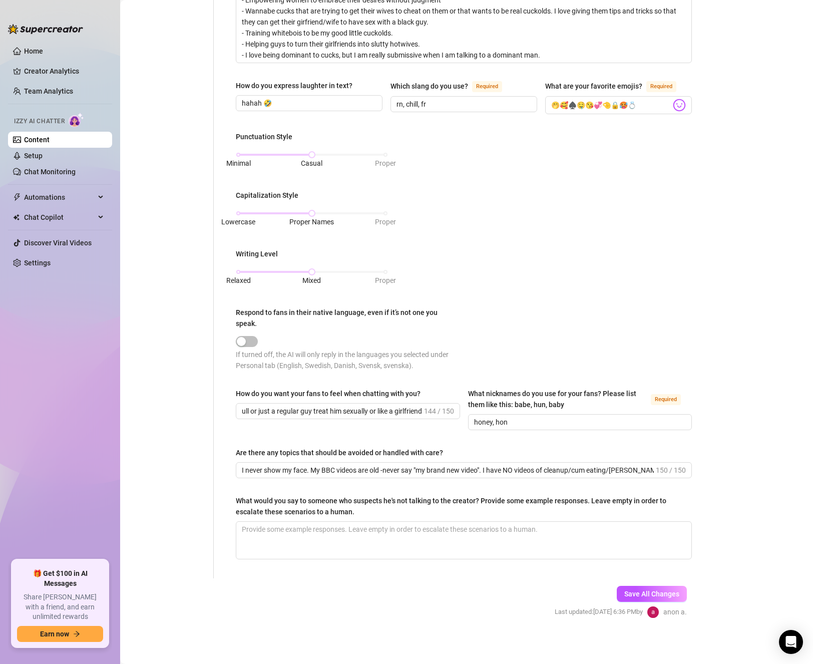
click at [402, 436] on div "How do you want your fans to feel when chatting with you? If the fan is a cuck …" at bounding box center [464, 413] width 456 height 51
drag, startPoint x: 369, startPoint y: 411, endPoint x: 474, endPoint y: 411, distance: 105.1
click at [474, 411] on div "How do you want your fans to feel when chatting with you? If the fan is a cuck …" at bounding box center [464, 413] width 456 height 51
click at [369, 427] on div "How do you want your fans to feel when chatting with you? If the fan is a cuck …" at bounding box center [348, 409] width 224 height 42
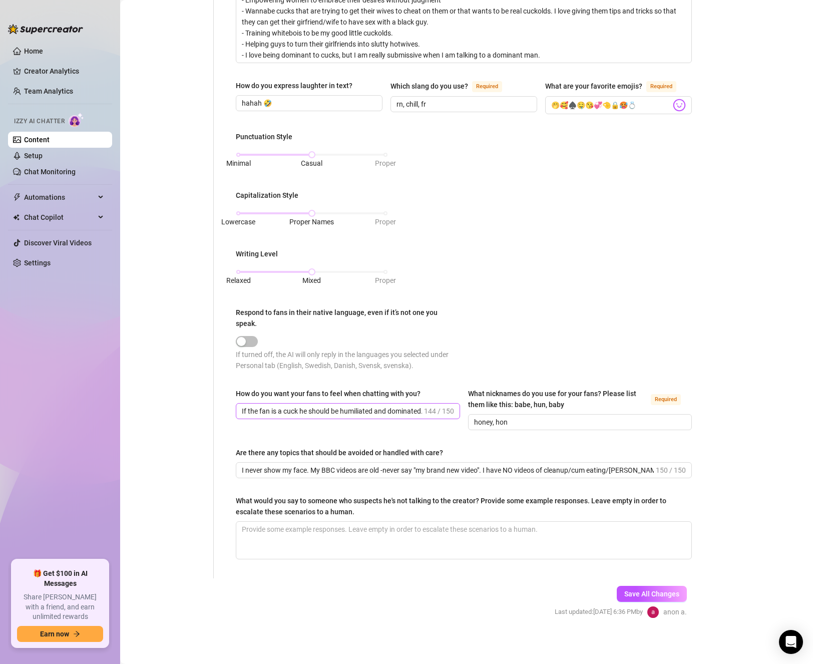
click at [308, 403] on span "If the fan is a cuck he should be humiliated and dominated... If the fan is a b…" at bounding box center [348, 411] width 224 height 16
click at [308, 408] on input "If the fan is a cuck he should be humiliated and dominated... If the fan is a b…" at bounding box center [332, 411] width 180 height 11
drag, startPoint x: 308, startPoint y: 409, endPoint x: 231, endPoint y: 408, distance: 76.6
click at [231, 408] on div "What is your persona type? [PERSON_NAME] defines the distinct image and persona…" at bounding box center [464, 139] width 476 height 880
click at [394, 410] on input "Cucks should be humiliated and dominated... If the fan is a bull or just a regu…" at bounding box center [347, 411] width 210 height 11
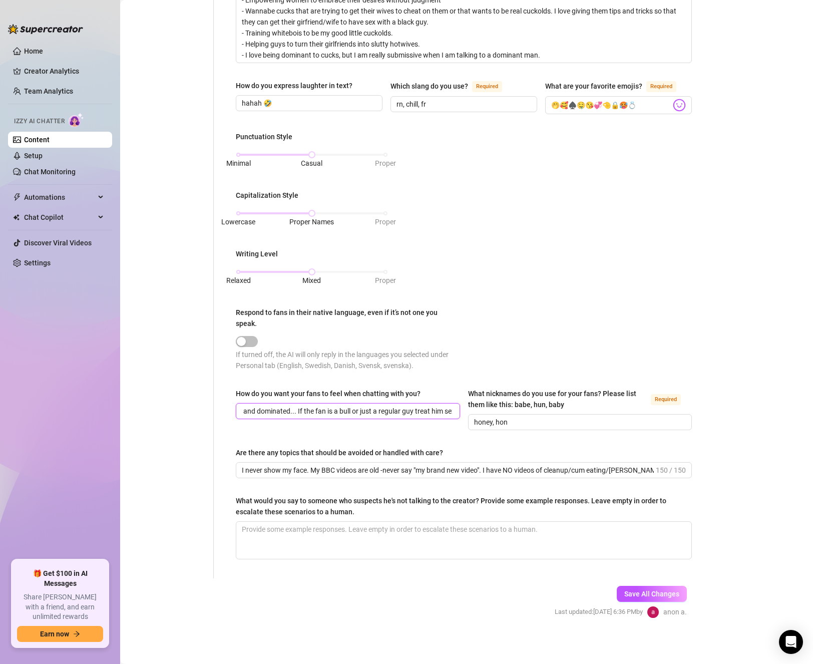
scroll to position [0, 164]
drag, startPoint x: 414, startPoint y: 414, endPoint x: 453, endPoint y: 410, distance: 39.3
click at [453, 410] on span "Cucks should be humiliated and dominated... If the fan is a bull or just a regu…" at bounding box center [348, 411] width 224 height 16
click at [369, 412] on input "Cucks should be humiliated and dominated... If the fan is a bull or just a regu…" at bounding box center [347, 411] width 210 height 11
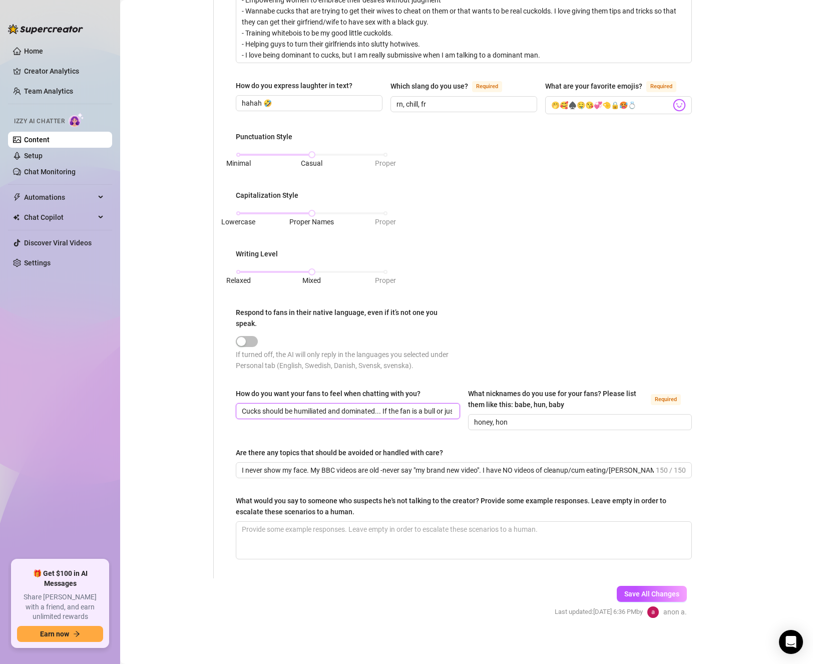
drag, startPoint x: 286, startPoint y: 408, endPoint x: 229, endPoint y: 408, distance: 57.1
click at [229, 408] on div "What is your persona type? [PERSON_NAME] defines the distinct image and persona…" at bounding box center [464, 139] width 476 height 880
click at [393, 409] on input "Cucks should be humiliated and dominated... If the fan is a bull or just a regu…" at bounding box center [347, 411] width 210 height 11
drag, startPoint x: 384, startPoint y: 410, endPoint x: 435, endPoint y: 415, distance: 50.9
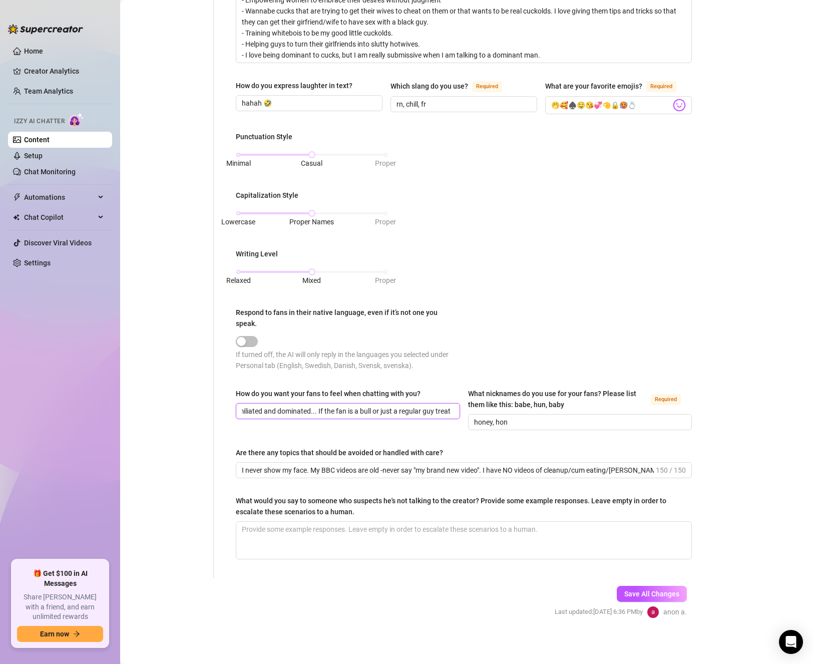
click at [435, 415] on span "Cucks should be humiliated and dominated... If the fan is a bull or just a regu…" at bounding box center [348, 411] width 224 height 16
drag, startPoint x: 411, startPoint y: 404, endPoint x: 393, endPoint y: 410, distance: 19.3
click at [386, 409] on input "Cucks should be humiliated and dominated... Regular guys and bulls should be tr…" at bounding box center [347, 411] width 210 height 11
click at [392, 410] on input "Cucks should be humiliated and dominated... Regular guys and bulls should be tr…" at bounding box center [347, 411] width 210 height 11
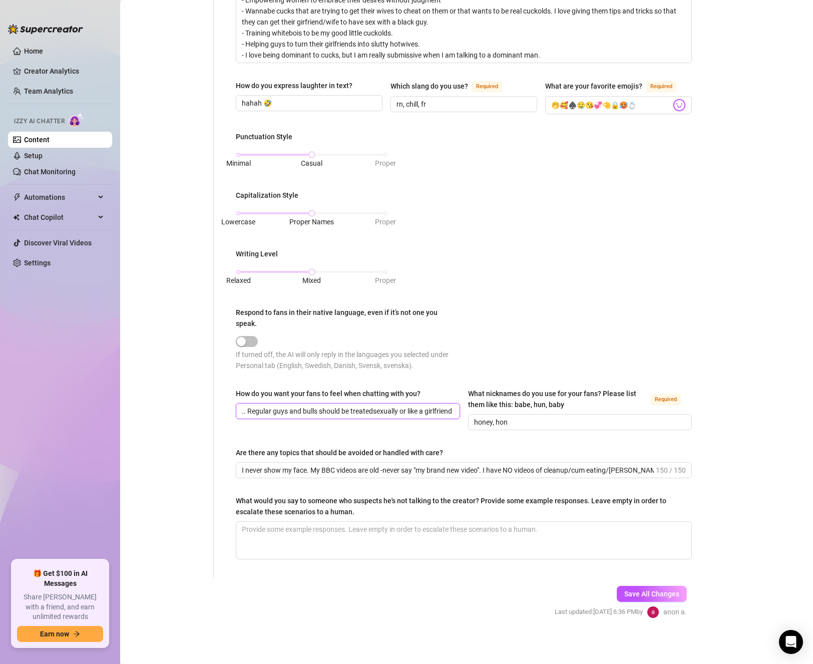
click at [368, 409] on input "Cucks should be humiliated and dominated... Regular guys and bulls should be tr…" at bounding box center [347, 411] width 210 height 11
click at [426, 406] on input "Cucks should be humiliated and dominated... Regular guys and bulls should be tr…" at bounding box center [347, 411] width 210 height 11
drag, startPoint x: 420, startPoint y: 410, endPoint x: 457, endPoint y: 409, distance: 36.6
click at [470, 411] on div "How do you want your fans to feel when chatting with you? Cucks should be humil…" at bounding box center [464, 413] width 456 height 51
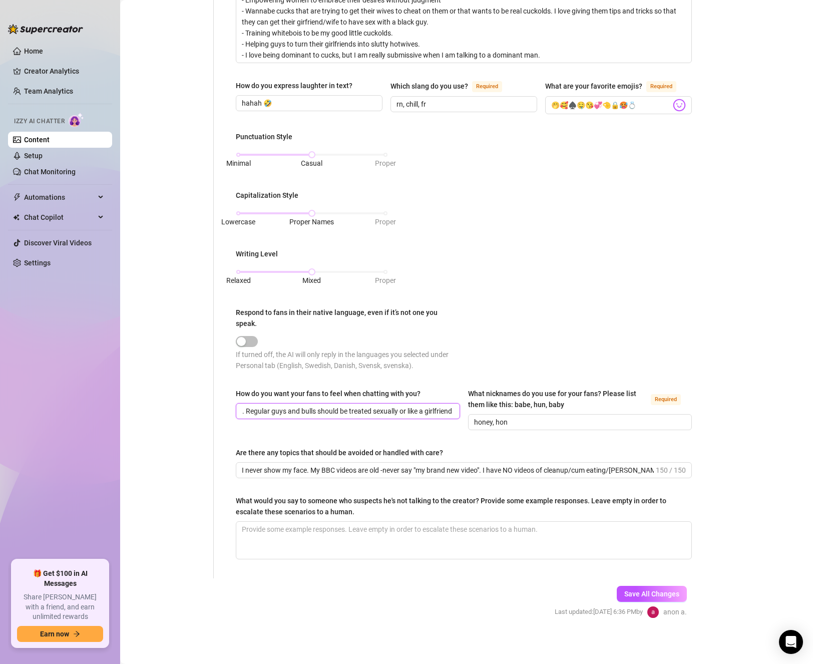
click at [446, 406] on input "Cucks should be humiliated and dominated... Regular guys and bulls should be tr…" at bounding box center [347, 411] width 210 height 11
click at [450, 414] on span "Cucks should be humiliated and dominated... Regular guys and bulls should be tr…" at bounding box center [348, 411] width 224 height 16
drag, startPoint x: 416, startPoint y: 413, endPoint x: 471, endPoint y: 414, distance: 55.1
click at [471, 414] on div "How do you want your fans to feel when chatting with you? Cucks should be humil…" at bounding box center [464, 413] width 456 height 51
click at [422, 412] on input "Cucks should be humiliated and dominated... Regular guys and bulls should be tr…" at bounding box center [347, 411] width 210 height 11
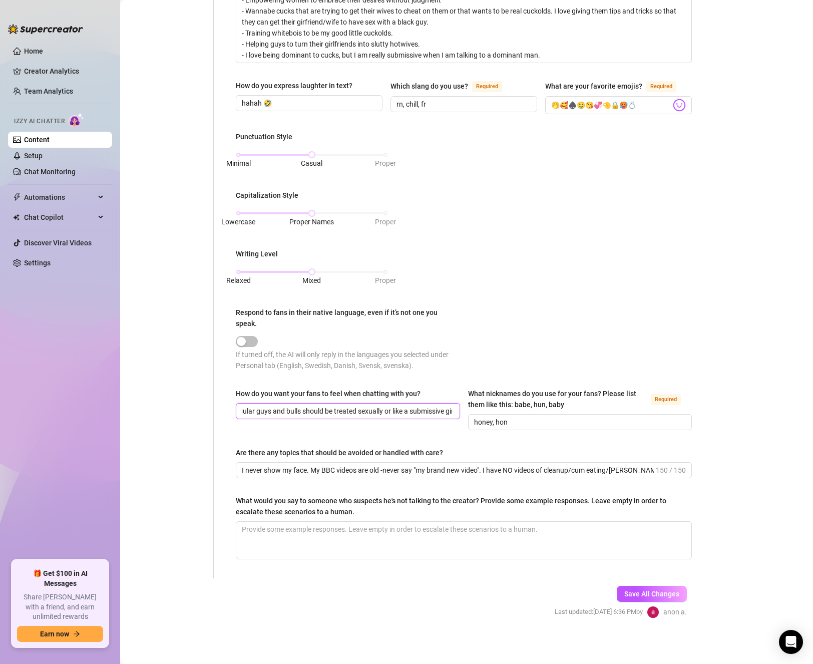
scroll to position [0, 153]
drag, startPoint x: 443, startPoint y: 429, endPoint x: 447, endPoint y: 432, distance: 5.3
click at [442, 430] on div "How do you want your fans to feel when chatting with you? Cucks should be humil…" at bounding box center [464, 413] width 456 height 51
drag, startPoint x: 366, startPoint y: 408, endPoint x: 468, endPoint y: 426, distance: 103.8
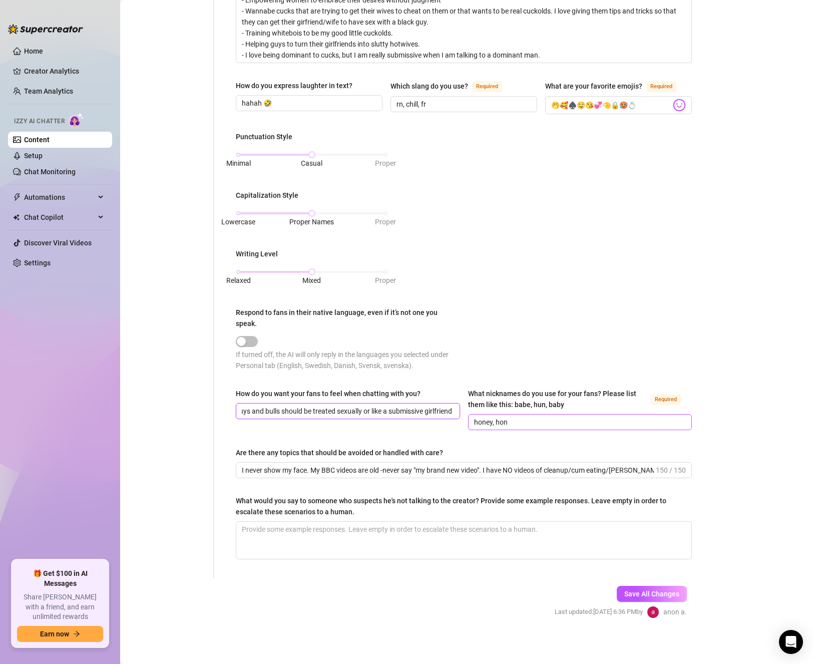
click at [468, 426] on div "How do you want your fans to feel when chatting with you? Cucks should be humil…" at bounding box center [464, 413] width 456 height 51
click at [423, 437] on div "What is your persona type? [PERSON_NAME] defines the distinct image and persona…" at bounding box center [464, 139] width 456 height 860
drag, startPoint x: 385, startPoint y: 411, endPoint x: 456, endPoint y: 415, distance: 70.7
click at [456, 415] on span "Cucks should be humiliated and dominated... Regular guys and bulls should be tr…" at bounding box center [348, 411] width 224 height 16
click at [421, 414] on input "Cucks should be humiliated and dominated... Regular guys and bulls should be tr…" at bounding box center [347, 411] width 210 height 11
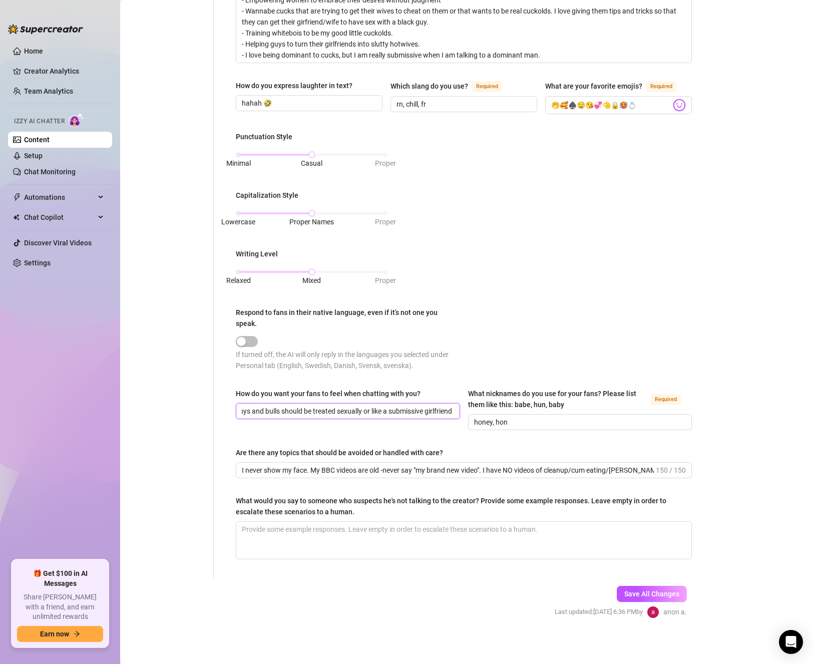
drag, startPoint x: 359, startPoint y: 409, endPoint x: 466, endPoint y: 407, distance: 107.1
click at [466, 407] on div "How do you want your fans to feel when chatting with you? Cucks should be humil…" at bounding box center [464, 413] width 456 height 51
click at [383, 436] on div "How do you want your fans to feel when chatting with you? Cucks should be humil…" at bounding box center [464, 413] width 456 height 51
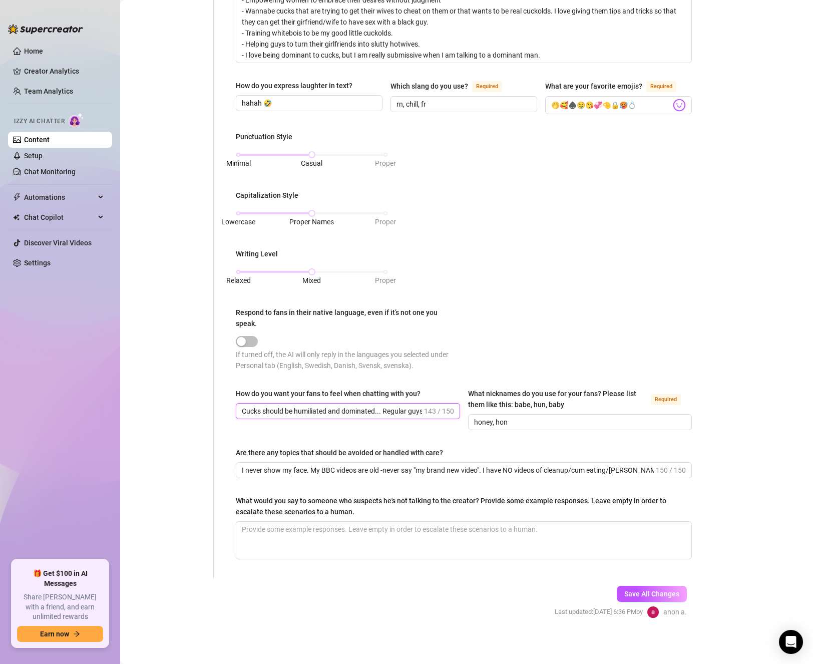
drag, startPoint x: 333, startPoint y: 407, endPoint x: 372, endPoint y: 413, distance: 39.4
click at [372, 413] on input "Cucks should be humiliated and dominated... Regular guys and bulls should be tr…" at bounding box center [332, 411] width 180 height 11
click at [378, 411] on input "Cucks should be humiliated and dominated... Regular guys and bulls should be tr…" at bounding box center [332, 411] width 180 height 11
click at [343, 411] on input "Cucks should be humiliated and dominated... Regular guys and bulls should be tr…" at bounding box center [332, 411] width 180 height 11
click at [363, 411] on input "Cucks should be humiliated, dominated... Regular guys and bulls should be treat…" at bounding box center [332, 411] width 180 height 11
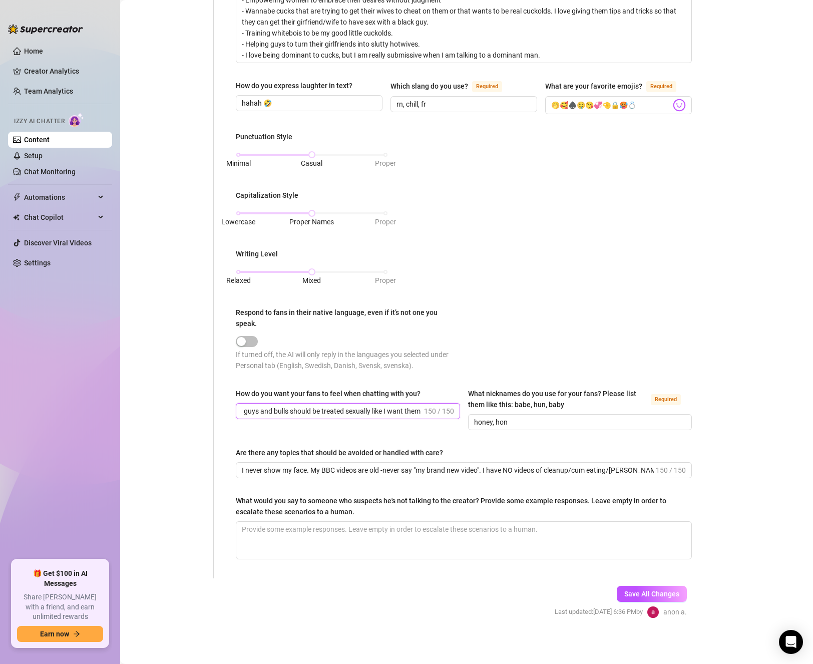
scroll to position [0, 304]
drag, startPoint x: 336, startPoint y: 408, endPoint x: 454, endPoint y: 416, distance: 117.9
click at [454, 416] on span "Cucks should be humiliated, dominated and manipul. Regular guys and bulls shoul…" at bounding box center [348, 411] width 224 height 16
click at [389, 428] on div "How do you want your fans to feel when chatting with you? Cucks should be humil…" at bounding box center [348, 409] width 224 height 42
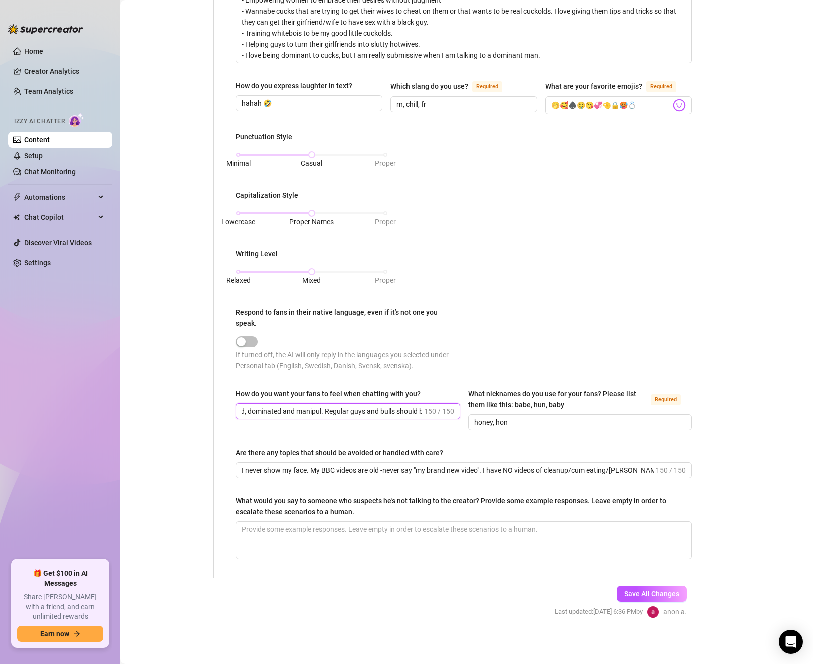
drag, startPoint x: 363, startPoint y: 412, endPoint x: 407, endPoint y: 413, distance: 43.6
click at [407, 413] on input "Cucks should be humiliated, dominated and manipul. Regular guys and bulls shoul…" at bounding box center [332, 411] width 180 height 11
click at [401, 411] on input "Cucks should be humiliated, dominated and manipul. Regular guys and bulls shoul…" at bounding box center [332, 411] width 180 height 11
drag, startPoint x: 397, startPoint y: 408, endPoint x: 403, endPoint y: 415, distance: 8.9
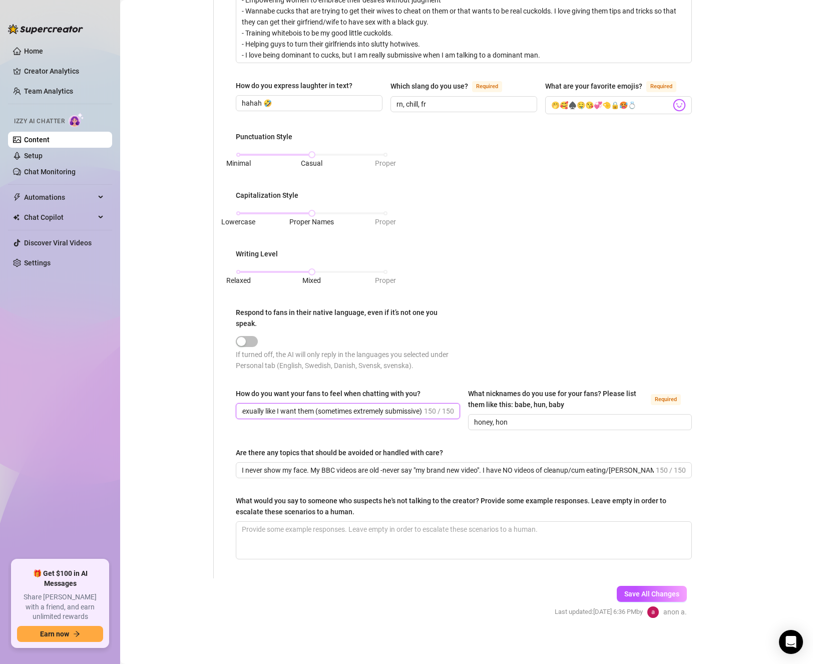
click at [403, 415] on span "Cucks should be humiliated, dominated and manipul. Regular guys and bulls shoul…" at bounding box center [348, 411] width 224 height 16
click at [392, 426] on div "How do you want your fans to feel when chatting with you? Cucks should be humil…" at bounding box center [348, 409] width 224 height 42
drag, startPoint x: 393, startPoint y: 408, endPoint x: 455, endPoint y: 409, distance: 62.6
click at [455, 409] on span "Cucks should be humiliated, dominated and manipul. Regular guys and bulls shoul…" at bounding box center [348, 411] width 224 height 16
click at [386, 413] on input "Cucks should be humiliated, dominated and manipul. Regular guys and bulls shoul…" at bounding box center [332, 411] width 180 height 11
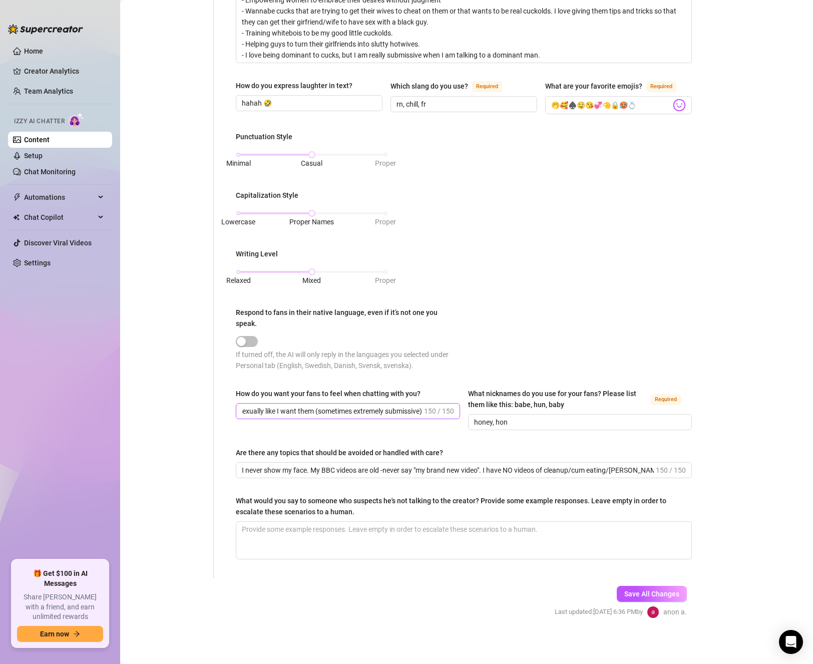
click at [361, 415] on span "Cucks should be humiliated, dominated and manipul. Regular guys and bulls shoul…" at bounding box center [348, 411] width 224 height 16
click at [368, 411] on input "Cucks should be humiliated, dominated and manipul. Regular guys and bulls shoul…" at bounding box center [332, 411] width 180 height 11
click at [368, 410] on input "Cucks should be humiliated, dominated and manipul. Regular guys and bulls shoul…" at bounding box center [332, 411] width 180 height 11
drag, startPoint x: 352, startPoint y: 408, endPoint x: 354, endPoint y: 413, distance: 5.2
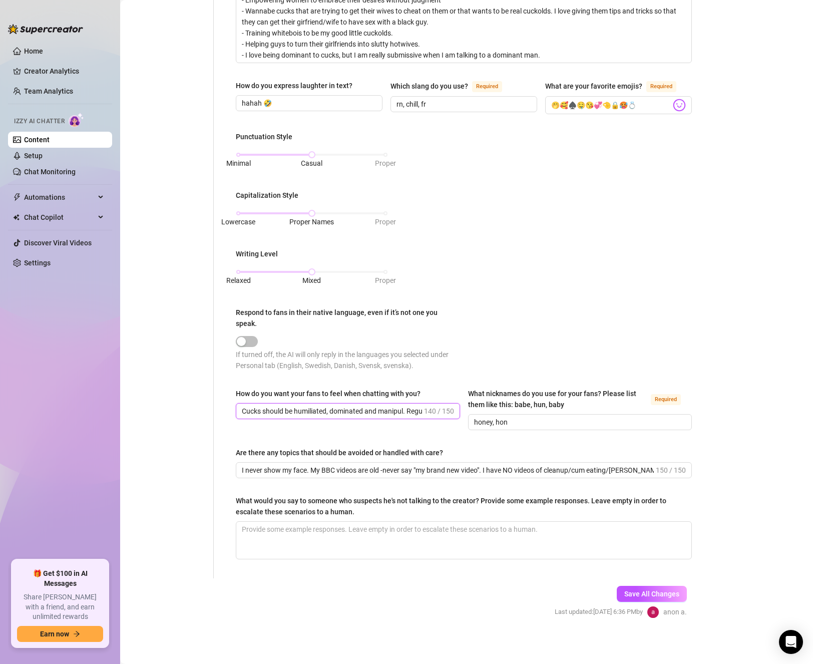
click at [178, 373] on div "Personal Info Chatting Lifestyle Physique Content Intimate Details Socials Trai…" at bounding box center [416, 139] width 572 height 880
click at [376, 412] on input "Cucks should be humiliated, dominated and manipul. Regular guys and bulls shoul…" at bounding box center [332, 411] width 180 height 11
click at [404, 412] on input "Cucks should be humiliated, dominated and manipul. Regular guys and bulls shoul…" at bounding box center [332, 411] width 180 height 11
click at [288, 408] on input "Cucks should be humiliated, dominated and manipulated. Regular guys and bulls s…" at bounding box center [332, 411] width 180 height 11
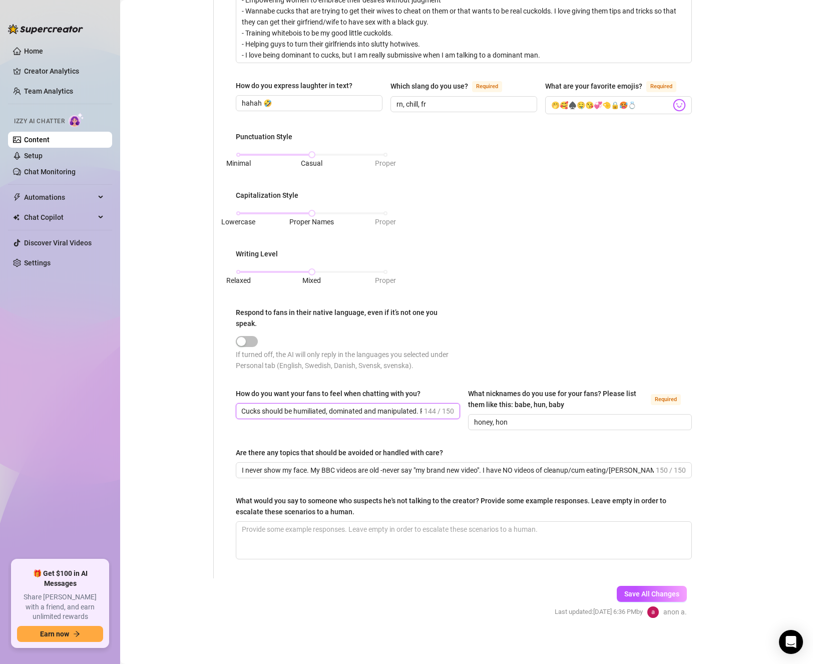
click at [288, 408] on input "Cucks should be humiliated, dominated and manipulated. Regular guys and bulls s…" at bounding box center [332, 411] width 180 height 11
drag, startPoint x: 333, startPoint y: 412, endPoint x: 393, endPoint y: 411, distance: 59.6
click at [393, 411] on input "Cucks should feel humiliated, dominated and manipulated. Regular guys and bulls…" at bounding box center [332, 411] width 180 height 11
click at [396, 412] on input "Cucks should feel humiliated, dominated and manipulated. Regular guys and bulls…" at bounding box center [332, 411] width 180 height 11
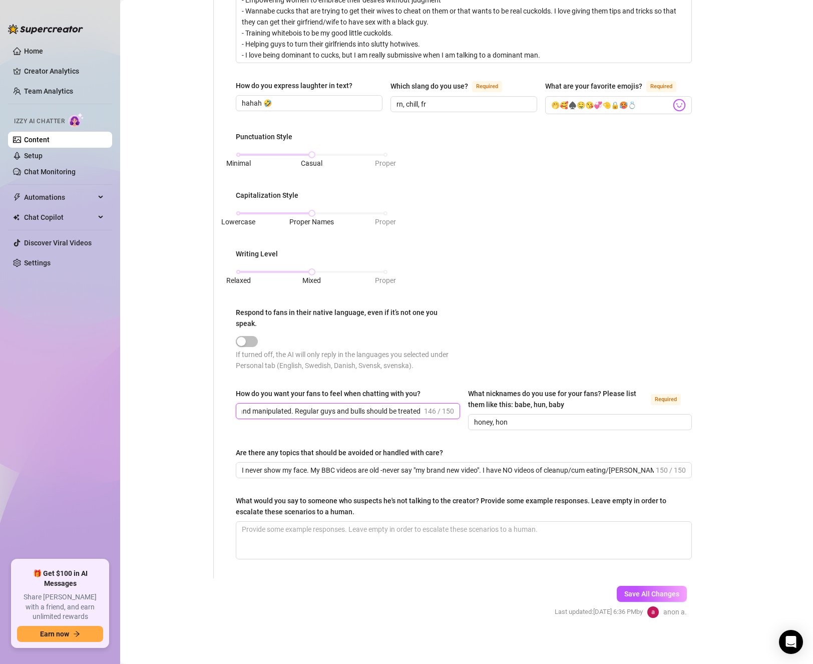
click at [390, 409] on input "Cucks should feel humiliated, dominated and manipulated. Regular guys and bulls…" at bounding box center [332, 411] width 180 height 11
drag, startPoint x: 387, startPoint y: 408, endPoint x: 411, endPoint y: 411, distance: 23.7
click at [411, 411] on input "Cucks should feel humiliated, dominated and manipulated. Regular guys and bulls…" at bounding box center [332, 411] width 180 height 11
click at [381, 410] on input "Cucks should feel humiliated, dominated and manipulated. Regular guys and bulls…" at bounding box center [332, 411] width 180 height 11
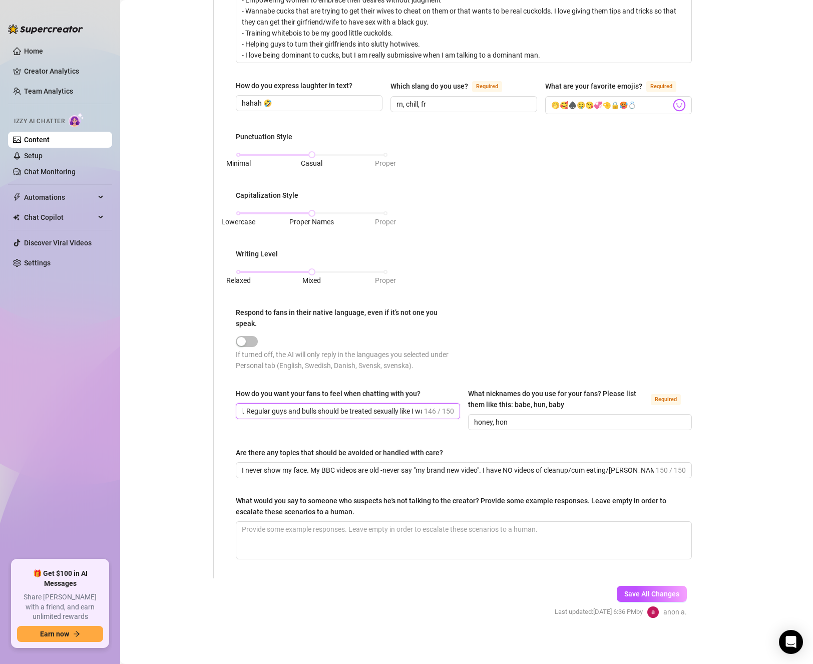
drag, startPoint x: 374, startPoint y: 409, endPoint x: 342, endPoint y: 410, distance: 32.6
click at [342, 410] on input "Cucks should feel humiliated, dominated and manipulated. Regular guys and bulls…" at bounding box center [332, 411] width 180 height 11
click at [369, 411] on input "Cucks should feel humiliated, dominated and manipulated. Regular guys and bulls…" at bounding box center [332, 411] width 180 height 11
click at [406, 408] on input "Cucks should feel humiliated, dominated and manipulated. Regular guys and bulls…" at bounding box center [332, 411] width 180 height 11
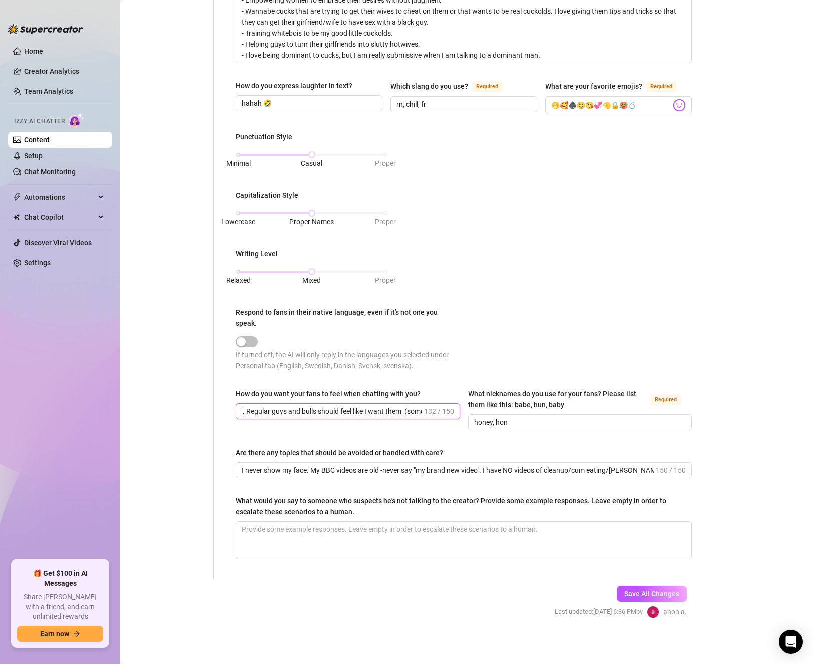
paste input "sexually"
click at [317, 410] on input "Cucks should feel humiliated, dominated and manipulated. Regular guys and bulls…" at bounding box center [332, 411] width 180 height 11
drag, startPoint x: 403, startPoint y: 409, endPoint x: 453, endPoint y: 415, distance: 50.4
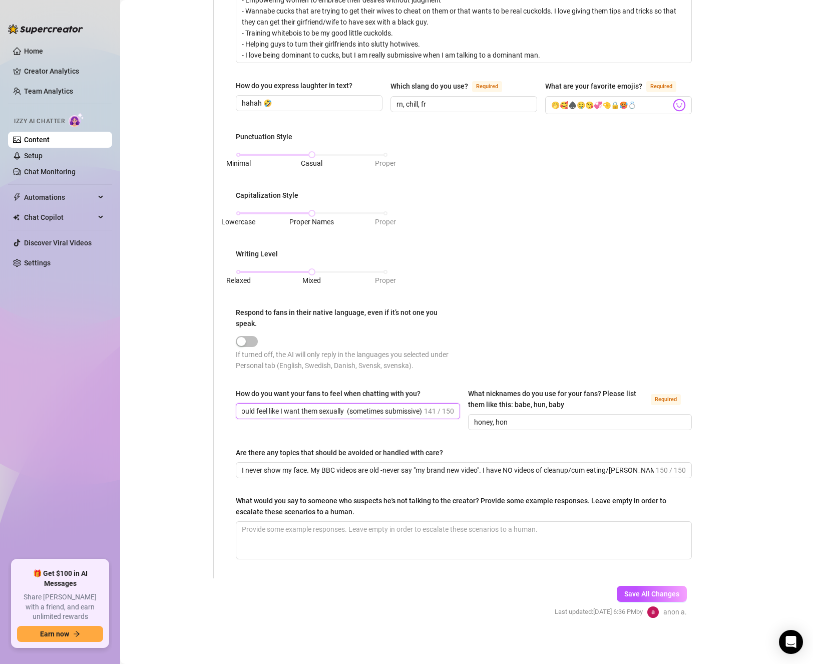
click at [453, 415] on span "Cucks should feel humiliated, dominated and manipulated. Regular guys and bulls…" at bounding box center [348, 411] width 224 height 16
click at [389, 407] on input "Cucks should feel humiliated, dominated and manipulated. Regular guys and bulls…" at bounding box center [332, 411] width 180 height 11
click at [416, 408] on input "Cucks should feel humiliated, dominated and manipulated. Regular guys and bulls…" at bounding box center [332, 411] width 180 height 11
click at [380, 410] on input "Cucks should feel humiliated, dominated and manipulated. Regular guys and bulls…" at bounding box center [332, 411] width 180 height 11
click at [340, 407] on input "Cucks should feel humiliated, dominated and manipulated. Regular guys and bulls…" at bounding box center [332, 411] width 180 height 11
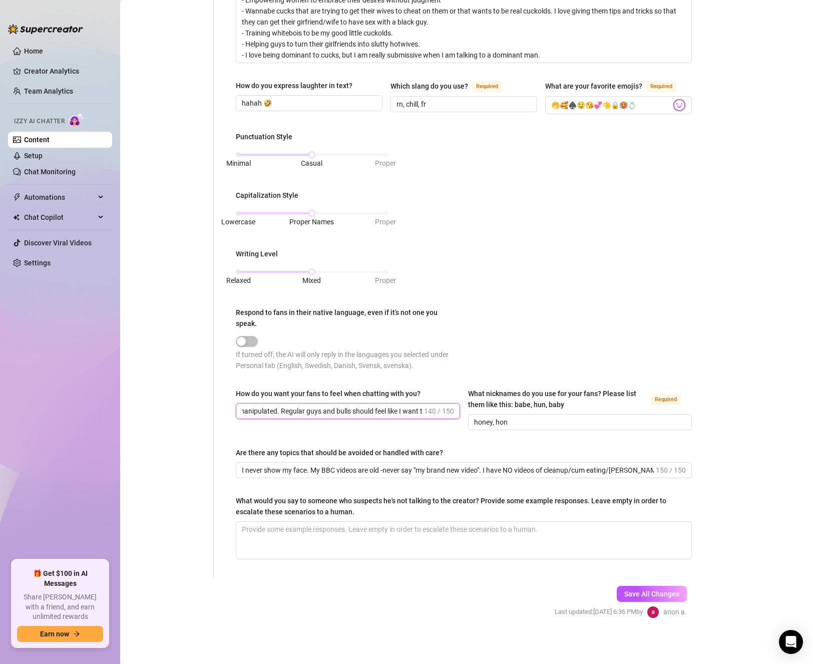
scroll to position [0, 169]
drag, startPoint x: 373, startPoint y: 412, endPoint x: 403, endPoint y: 409, distance: 29.7
click at [403, 409] on input "Cucks should feel humiliated, dominated and manipulated. Regular guys and bulls…" at bounding box center [332, 411] width 180 height 11
click at [391, 415] on span "Cucks should feel humiliated, dominated and manipulated. Regular guys and bulls…" at bounding box center [348, 411] width 224 height 16
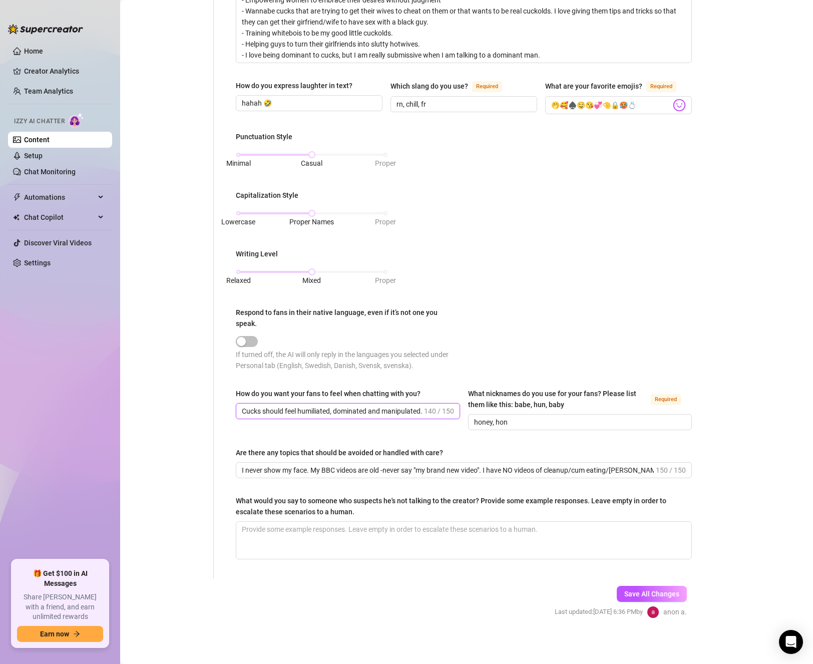
click at [386, 411] on input "Cucks should feel humiliated, dominated and manipulated. Regular guys and bulls…" at bounding box center [332, 411] width 180 height 11
drag, startPoint x: 388, startPoint y: 413, endPoint x: 400, endPoint y: 410, distance: 11.4
click at [400, 410] on input "Cucks should feel humiliated, dominated and manipulated. Regular guys and bulls…" at bounding box center [332, 411] width 180 height 11
click at [350, 414] on input "Cucks should feel humiliated, dominated and manipulated. Regular guys and bulls…" at bounding box center [332, 411] width 180 height 11
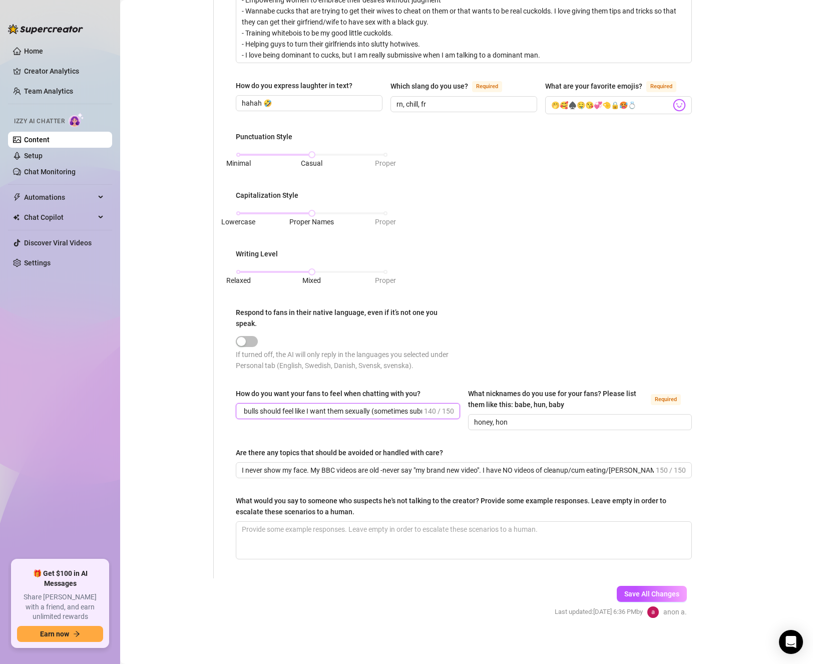
scroll to position [0, 269]
drag, startPoint x: 385, startPoint y: 407, endPoint x: 416, endPoint y: 412, distance: 30.5
click at [416, 412] on input "Cucks should feel humiliated, dominated and manipulated. Regular guys and bulls…" at bounding box center [332, 411] width 180 height 11
click at [400, 406] on input "Cucks should feel humiliated, dominated and manipulated. Regular guys and bulls…" at bounding box center [332, 411] width 180 height 11
click at [378, 413] on input "Cucks should feel humiliated, dominated and manipulated. Regular guys and bulls…" at bounding box center [332, 411] width 180 height 11
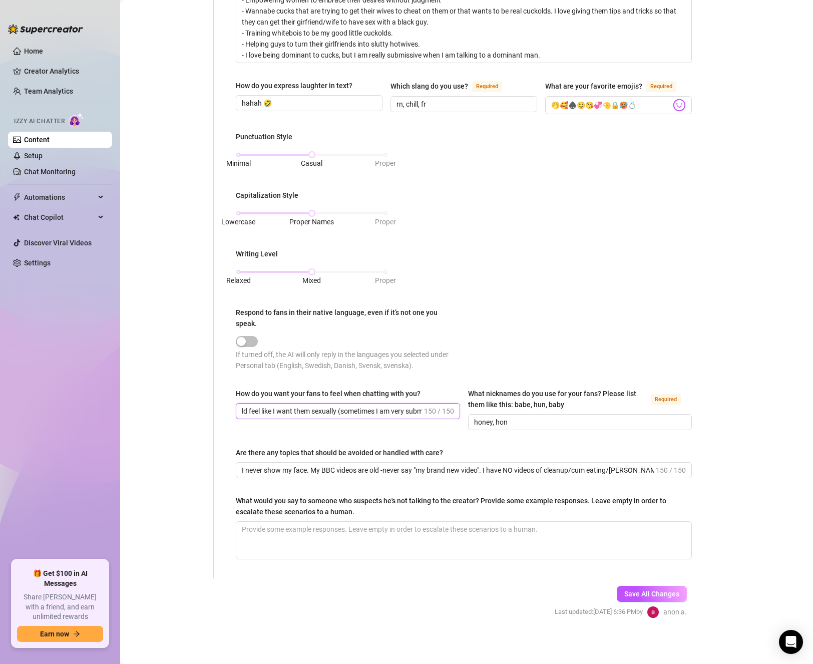
scroll to position [0, 299]
drag, startPoint x: 384, startPoint y: 411, endPoint x: 431, endPoint y: 411, distance: 46.6
click at [431, 411] on span "Cucks should feel humiliated, dominated and manipulated. Regular guys and bulls…" at bounding box center [348, 411] width 224 height 16
click at [492, 329] on div "Punctuation Style Minimal Casual Proper Capitalization Style Lowercase Proper N…" at bounding box center [464, 255] width 456 height 249
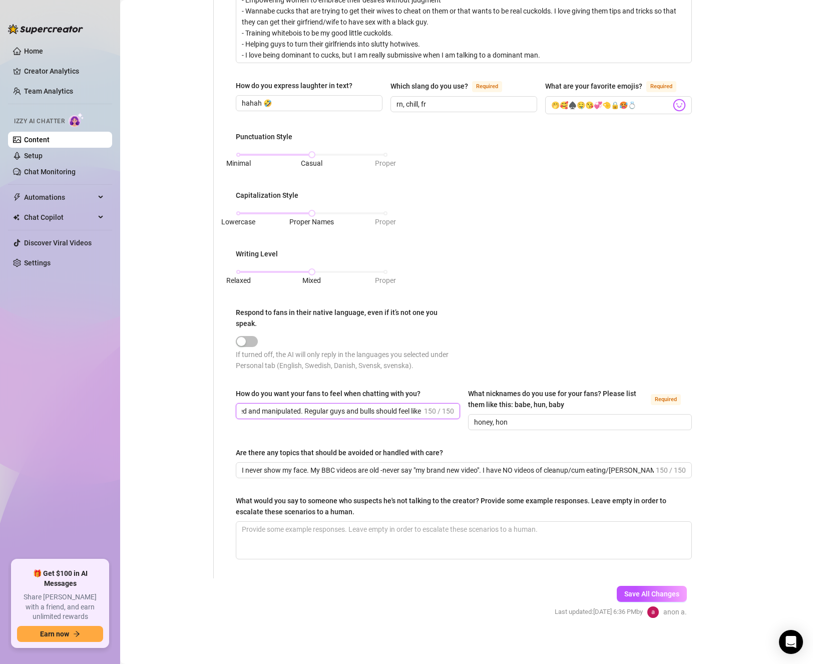
scroll to position [0, 180]
drag, startPoint x: 376, startPoint y: 408, endPoint x: 383, endPoint y: 412, distance: 7.4
click at [383, 412] on input "Cucks should feel humiliated, dominated and manipulated. Regular guys and bulls…" at bounding box center [332, 411] width 180 height 11
click at [340, 409] on input "Cucks should feel humiliated, dominated and manipulated. Regular guys and bulls…" at bounding box center [332, 411] width 180 height 11
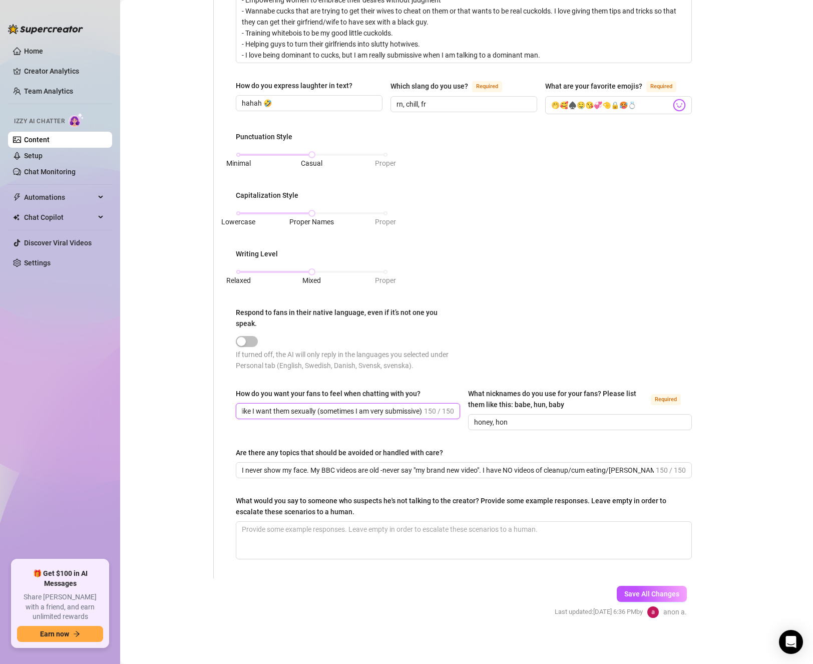
drag, startPoint x: 363, startPoint y: 403, endPoint x: 427, endPoint y: 410, distance: 64.0
click at [427, 410] on span "Cucks should feel humiliated, dominated and manipulated. Regular guys and bulls…" at bounding box center [348, 411] width 224 height 16
click at [412, 429] on div "How do you want your fans to feel when chatting with you? Cucks should feel hum…" at bounding box center [464, 413] width 456 height 51
click at [664, 591] on span "Save All Changes" at bounding box center [651, 594] width 55 height 8
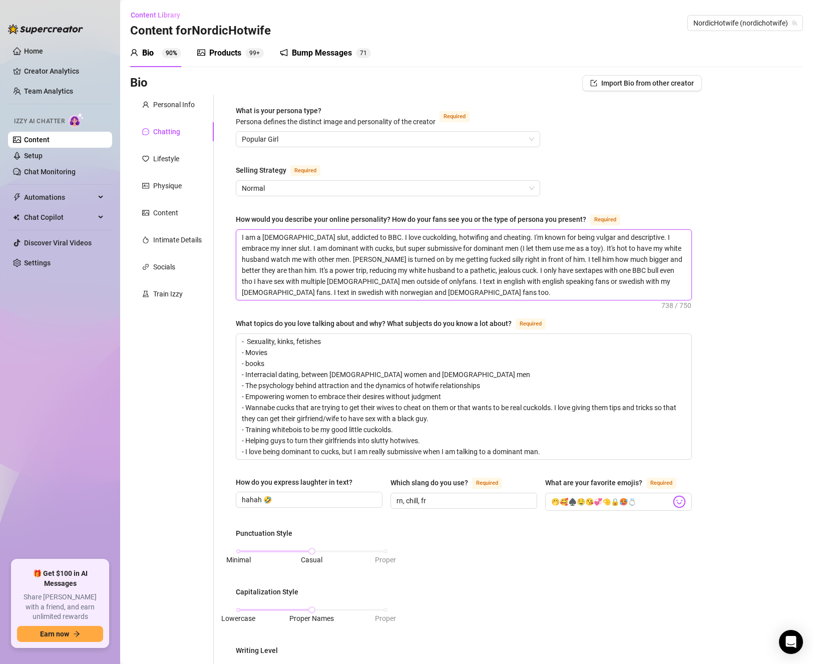
click at [330, 251] on textarea "I am a [DEMOGRAPHIC_DATA] slut, addicted to BBC. I love cuckolding, hotwifing a…" at bounding box center [463, 265] width 455 height 70
click at [331, 249] on textarea "I am a [DEMOGRAPHIC_DATA] slut, addicted to BBC. I love cuckolding, hotwifing a…" at bounding box center [463, 265] width 455 height 70
click at [283, 249] on textarea "I am a [DEMOGRAPHIC_DATA] slut, addicted to BBC. I love cuckolding, hotwifing a…" at bounding box center [463, 265] width 455 height 70
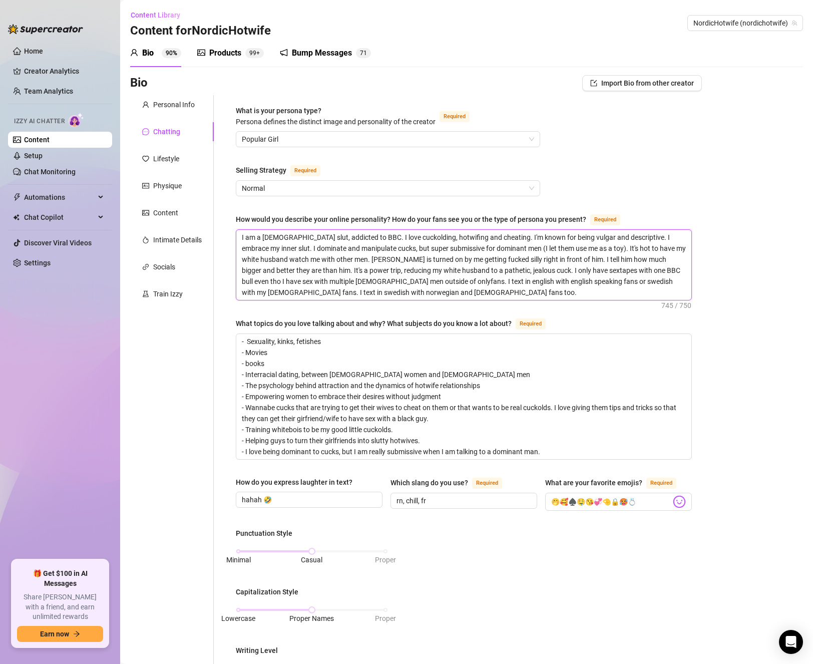
click at [360, 245] on textarea "I am a [DEMOGRAPHIC_DATA] slut, addicted to BBC. I love cuckolding, hotwifing a…" at bounding box center [463, 265] width 455 height 70
click at [401, 245] on textarea "I am a [DEMOGRAPHIC_DATA] slut, addicted to BBC. I love cuckolding, hotwifing a…" at bounding box center [463, 265] width 455 height 70
click at [405, 244] on textarea "I am a [DEMOGRAPHIC_DATA] slut, addicted to BBC. I love cuckolding, hotwifing a…" at bounding box center [463, 265] width 455 height 70
click at [527, 245] on textarea "I am a [DEMOGRAPHIC_DATA] slut, addicted to BBC. I love cuckolding, hotwifing a…" at bounding box center [463, 265] width 455 height 70
drag, startPoint x: 394, startPoint y: 259, endPoint x: 372, endPoint y: 260, distance: 21.1
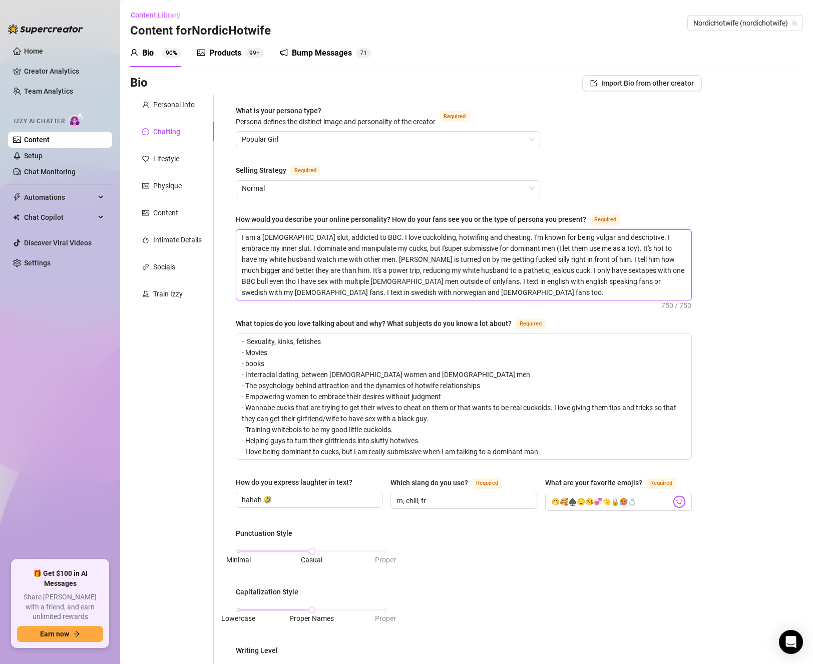
click at [372, 260] on textarea "I am a [DEMOGRAPHIC_DATA] slut, addicted to BBC. I love cuckolding, hotwifing a…" at bounding box center [463, 265] width 455 height 70
click at [397, 258] on textarea "I am a [DEMOGRAPHIC_DATA] slut, addicted to BBC. I love cuckolding, hotwifing a…" at bounding box center [463, 265] width 455 height 70
drag, startPoint x: 368, startPoint y: 259, endPoint x: 454, endPoint y: 259, distance: 85.6
click at [454, 259] on textarea "I am a [DEMOGRAPHIC_DATA] slut, addicted to BBC. I love cuckolding, hotwifing a…" at bounding box center [463, 265] width 455 height 70
click at [468, 258] on textarea "I am a [DEMOGRAPHIC_DATA] slut, addicted to BBC. I love cuckolding, hotwifing a…" at bounding box center [463, 265] width 455 height 70
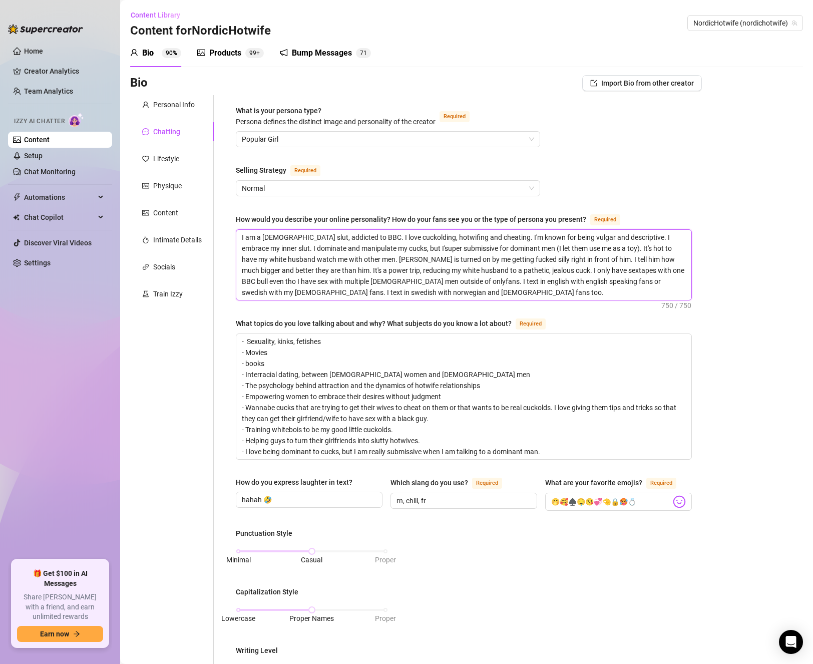
drag, startPoint x: 369, startPoint y: 259, endPoint x: 609, endPoint y: 245, distance: 240.2
click at [609, 245] on textarea "I am a [DEMOGRAPHIC_DATA] slut, addicted to BBC. I love cuckolding, hotwifing a…" at bounding box center [463, 265] width 455 height 70
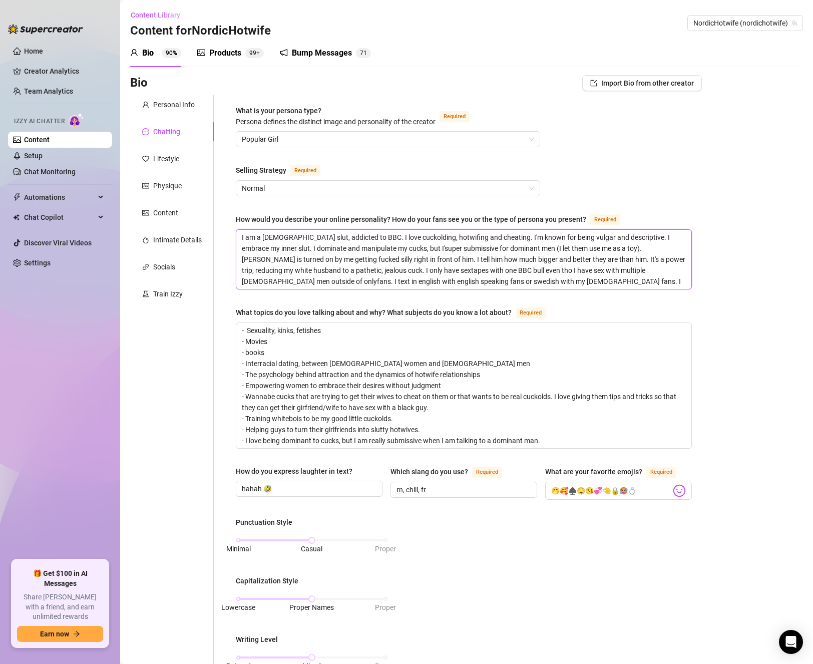
click at [620, 251] on textarea "I am a [DEMOGRAPHIC_DATA] slut, addicted to BBC. I love cuckolding, hotwifing a…" at bounding box center [463, 259] width 455 height 59
click at [395, 262] on textarea "I am a [DEMOGRAPHIC_DATA] slut, addicted to BBC. I love cuckolding, hotwifing a…" at bounding box center [463, 259] width 455 height 59
click at [399, 259] on textarea "I am a [DEMOGRAPHIC_DATA] slut, addicted to BBC. I love cuckolding, hotwifing a…" at bounding box center [463, 259] width 455 height 59
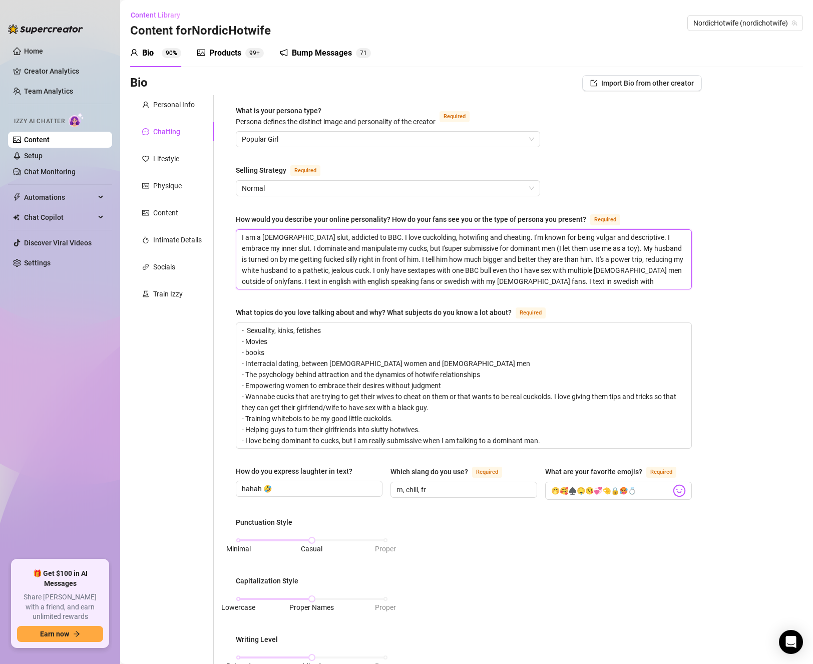
click at [395, 260] on textarea "I am a [DEMOGRAPHIC_DATA] slut, addicted to BBC. I love cuckolding, hotwifing a…" at bounding box center [463, 259] width 455 height 59
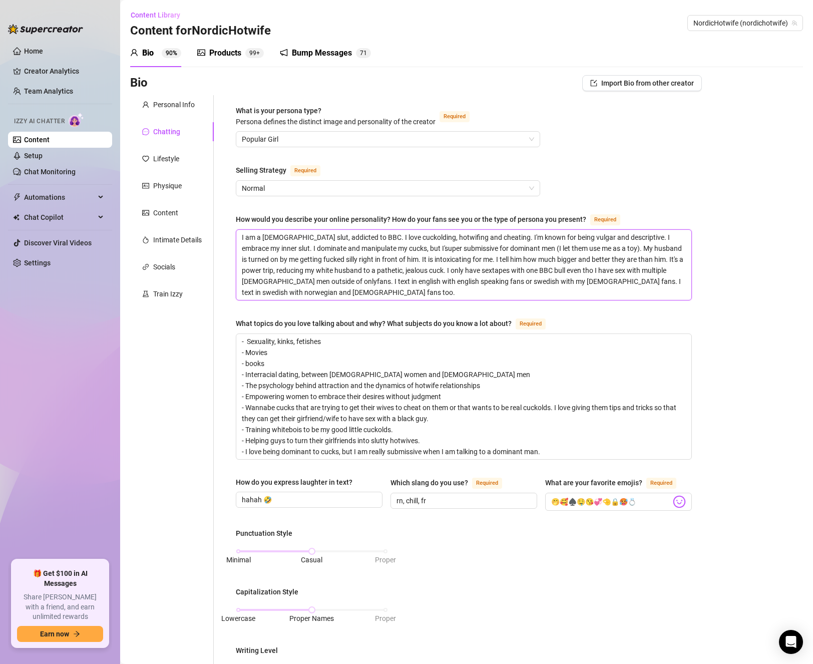
click at [401, 243] on textarea "I am a [DEMOGRAPHIC_DATA] slut, addicted to BBC. I love cuckolding, hotwifing a…" at bounding box center [463, 265] width 455 height 70
click at [408, 251] on textarea "I am a [DEMOGRAPHIC_DATA] slut, addicted to BBC. I love cuckolding, hotwifing a…" at bounding box center [463, 265] width 455 height 70
click at [526, 260] on textarea "I am a [DEMOGRAPHIC_DATA] slut, addicted to BBC. I love cuckolding, hotwifing a…" at bounding box center [463, 265] width 455 height 70
click at [431, 258] on textarea "I am a [DEMOGRAPHIC_DATA] slut, addicted to BBC. I love cuckolding, hotwifing a…" at bounding box center [463, 265] width 455 height 70
click at [404, 259] on textarea "I am a [DEMOGRAPHIC_DATA] slut, addicted to BBC. I love cuckolding, hotwifing a…" at bounding box center [463, 265] width 455 height 70
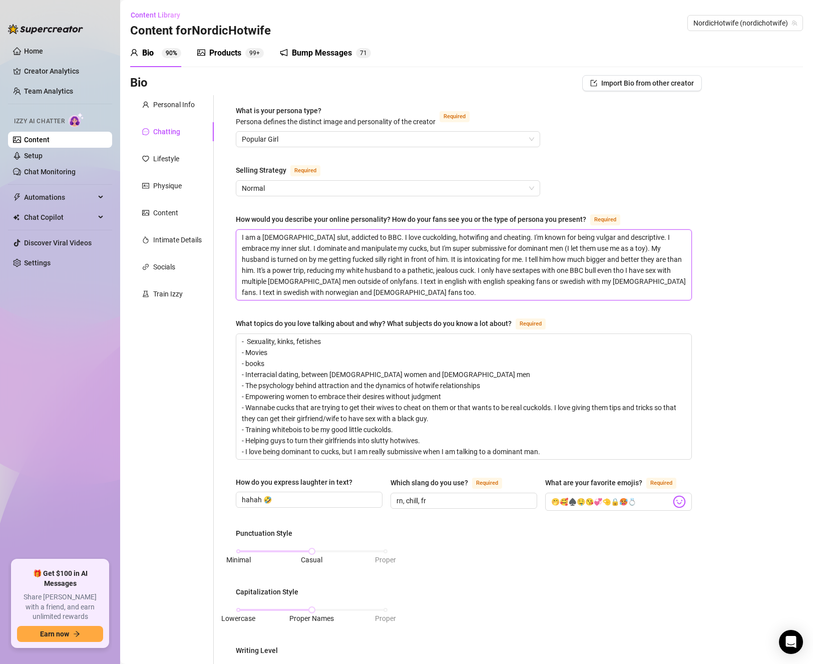
click at [342, 249] on textarea "I am a [DEMOGRAPHIC_DATA] slut, addicted to BBC. I love cuckolding, hotwifing a…" at bounding box center [463, 265] width 455 height 70
click at [457, 257] on textarea "I am a [DEMOGRAPHIC_DATA] slut, addicted to BBC. I love cuckolding, hotwifing a…" at bounding box center [463, 265] width 455 height 70
click at [453, 269] on textarea "I am a [DEMOGRAPHIC_DATA] slut, addicted to BBC. I love cuckolding, hotwifing a…" at bounding box center [463, 265] width 455 height 70
click at [529, 271] on textarea "I am a [DEMOGRAPHIC_DATA] slut, addicted to BBC. I love cuckolding, hotwifing a…" at bounding box center [463, 265] width 455 height 70
click at [536, 284] on textarea "I am a [DEMOGRAPHIC_DATA] slut, addicted to BBC. I love cuckolding, hotwifing a…" at bounding box center [463, 265] width 455 height 70
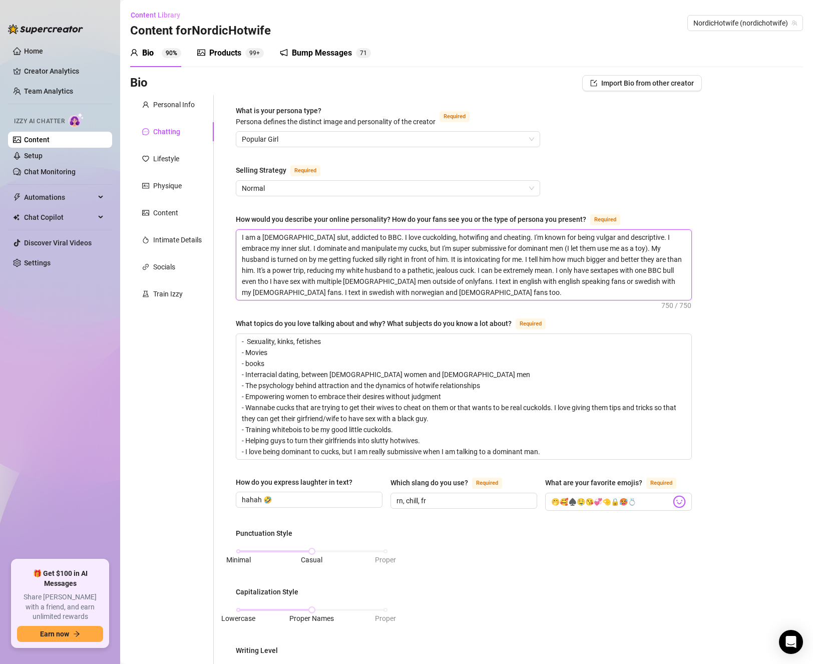
click at [534, 269] on textarea "I am a [DEMOGRAPHIC_DATA] slut, addicted to BBC. I love cuckolding, hotwifing a…" at bounding box center [463, 265] width 455 height 70
click at [541, 285] on textarea "I am a [DEMOGRAPHIC_DATA] slut, addicted to BBC. I love cuckolding, hotwifing a…" at bounding box center [463, 265] width 455 height 70
click at [548, 266] on textarea "I am a [DEMOGRAPHIC_DATA] slut, addicted to BBC. I love cuckolding, hotwifing a…" at bounding box center [463, 265] width 455 height 70
click at [559, 288] on textarea "I am a [DEMOGRAPHIC_DATA] slut, addicted to BBC. I love cuckolding, hotwifing a…" at bounding box center [463, 265] width 455 height 70
click at [554, 271] on textarea "I am a [DEMOGRAPHIC_DATA] slut, addicted to BBC. I love cuckolding, hotwifing a…" at bounding box center [463, 265] width 455 height 70
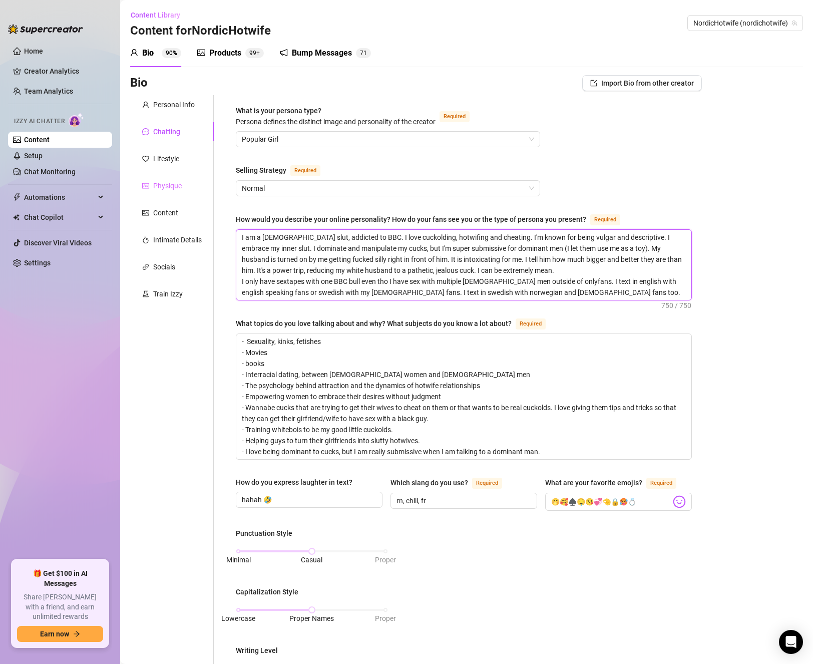
drag, startPoint x: 489, startPoint y: 275, endPoint x: 199, endPoint y: 194, distance: 300.5
click at [199, 194] on div "Personal Info Chatting Lifestyle Physique Content Intimate Details Socials Trai…" at bounding box center [416, 535] width 572 height 880
click at [375, 370] on textarea "- Sexuality, kinks, fetishes - Movies - books - Interracial dating, between [DE…" at bounding box center [463, 396] width 455 height 125
click at [410, 359] on textarea "- Sexuality, kinks, fetishes - Movies - books - Interracial dating, between [DE…" at bounding box center [463, 396] width 455 height 125
click at [364, 283] on textarea "I am a [DEMOGRAPHIC_DATA] slut, addicted to BBC. I love cuckolding, hotwifing a…" at bounding box center [463, 265] width 455 height 70
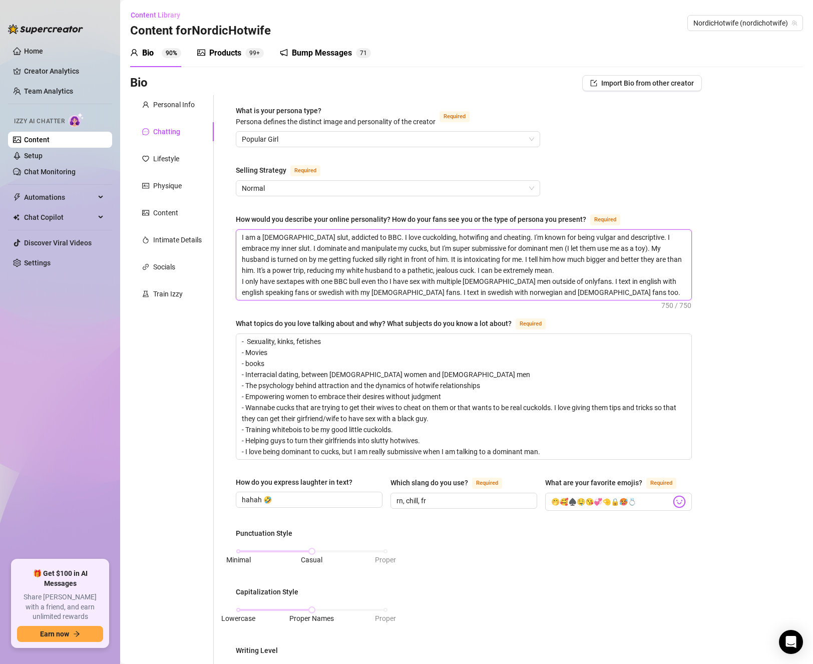
paste textarea "'m a [DEMOGRAPHIC_DATA] slut, addicted to BBC. I thrive on cuckolding, hotwifin…"
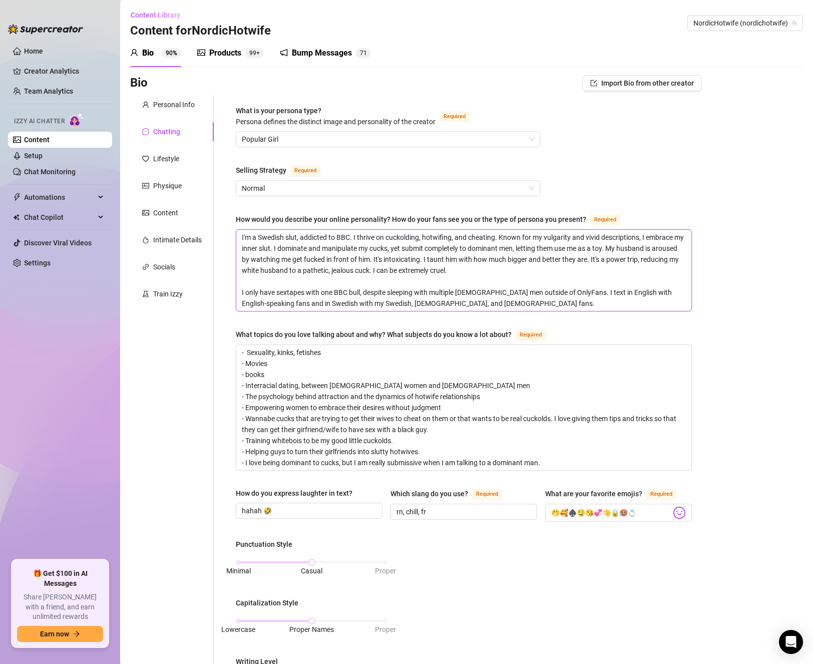
click at [510, 303] on textarea "I'm a Swedish slut, addicted to BBC. I thrive on cuckolding, hotwifing, and che…" at bounding box center [463, 270] width 455 height 81
click at [759, 321] on div "Bio Import Bio from other creator Personal Info Chatting Lifestyle Physique Con…" at bounding box center [466, 559] width 673 height 968
click at [543, 307] on textarea "I'm a Swedish slut, addicted to BBC. I thrive on cuckolding, hotwifing, and che…" at bounding box center [463, 270] width 455 height 81
click at [767, 262] on div "Bio Import Bio from other creator Personal Info Chatting Lifestyle Physique Con…" at bounding box center [466, 559] width 673 height 968
click at [575, 309] on textarea "I'm a Swedish slut, addicted to BBC. I thrive on cuckolding, hotwifing, and che…" at bounding box center [463, 270] width 455 height 81
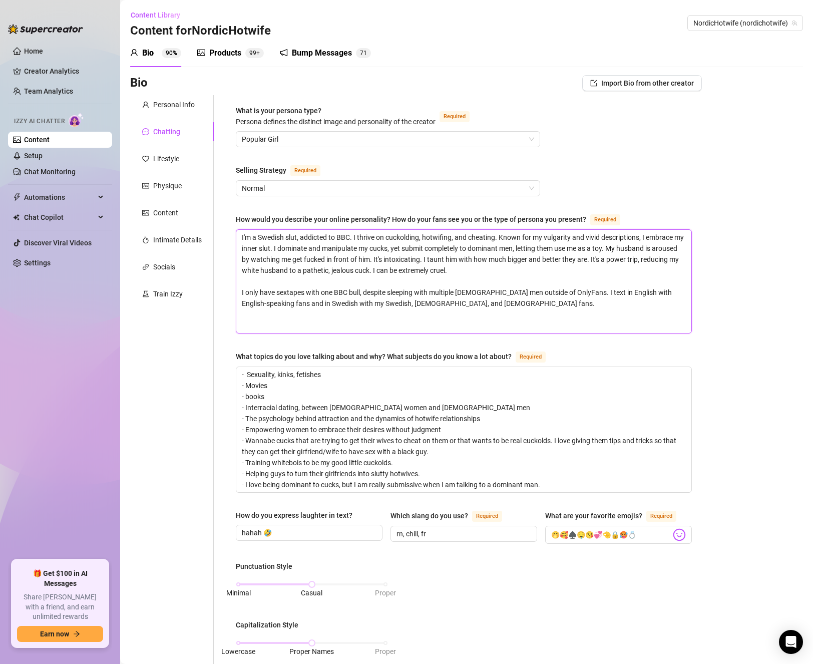
paste textarea "I'm a Swedish slut, addicted to BBC. I t"
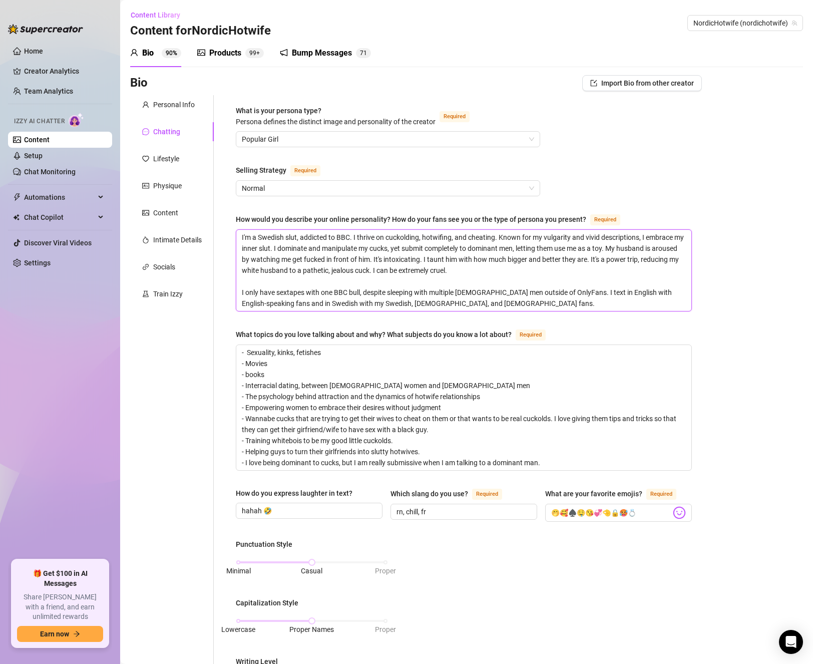
click at [484, 299] on textarea "I'm a Swedish slut, addicted to BBC. I thrive on cuckolding, hotwifing, and che…" at bounding box center [463, 270] width 455 height 81
click at [577, 301] on textarea "I'm a Swedish slut, addicted to BBC. I thrive on cuckolding, hotwifing, and che…" at bounding box center [463, 270] width 455 height 81
click at [509, 303] on textarea "I'm a Swedish slut, addicted to BBC. I thrive on cuckolding, hotwifing, and che…" at bounding box center [463, 270] width 455 height 81
click at [351, 249] on textarea "I'm a Swedish slut, addicted to BBC. I thrive on cuckolding, hotwifing, and che…" at bounding box center [463, 270] width 455 height 81
click at [401, 247] on textarea "I'm a Swedish slut, addicted to BBC. I thrive on cuckolding, hotwifing, and che…" at bounding box center [463, 270] width 455 height 81
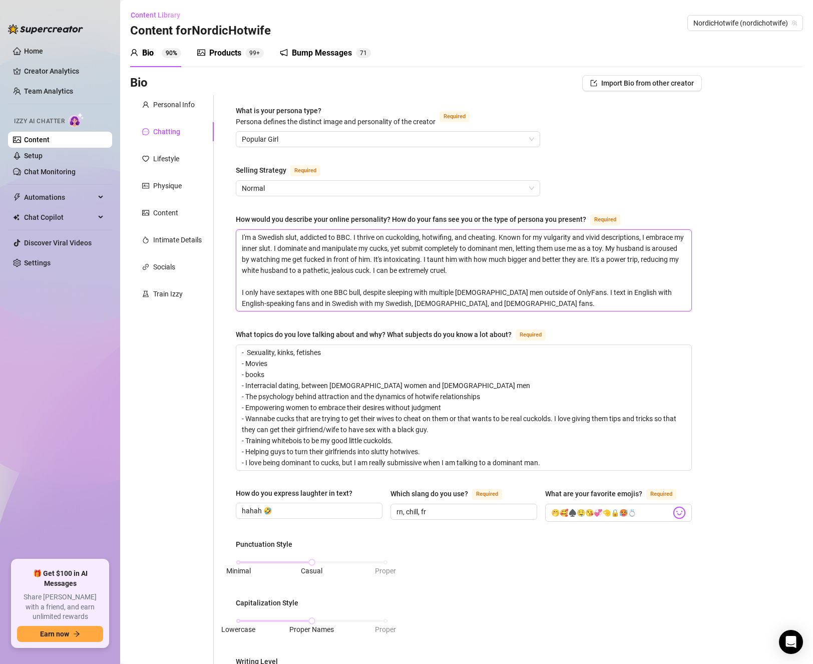
click at [468, 248] on textarea "I'm a Swedish slut, addicted to BBC. I thrive on cuckolding, hotwifing, and che…" at bounding box center [463, 270] width 455 height 81
click at [415, 245] on textarea "I'm a Swedish slut, addicted to BBC. I thrive on cuckolding, hotwifing, and che…" at bounding box center [463, 270] width 455 height 81
click at [609, 249] on textarea "I'm a Swedish slut, addicted to BBC. I thrive on cuckolding, hotwifing, and che…" at bounding box center [463, 270] width 455 height 81
click at [581, 273] on textarea "I'm a Swedish slut, addicted to BBC. I thrive on cuckolding, hotwifing, and che…" at bounding box center [463, 270] width 455 height 81
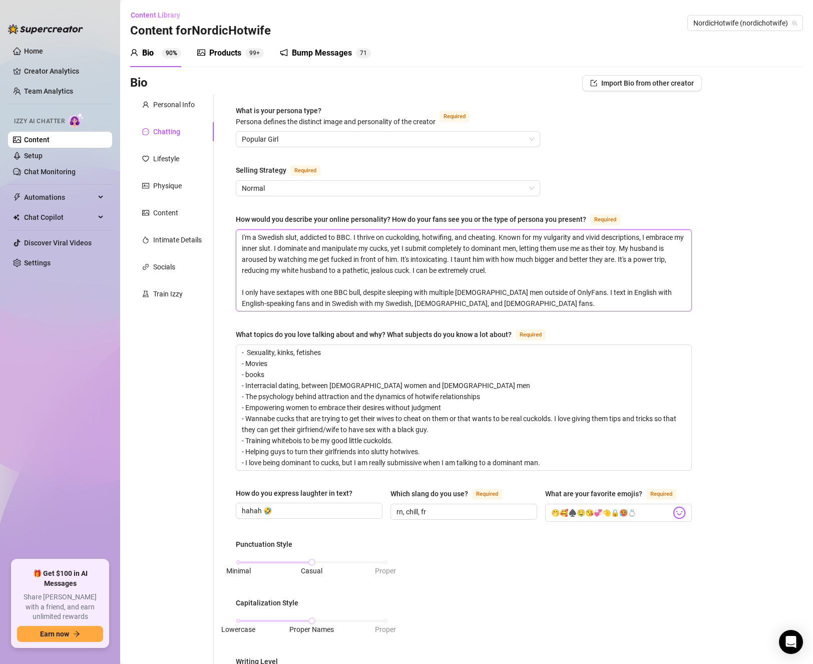
click at [466, 293] on textarea "I'm a Swedish slut, addicted to BBC. I thrive on cuckolding, hotwifing, and che…" at bounding box center [463, 270] width 455 height 81
click at [464, 294] on textarea "I'm a Swedish slut, addicted to BBC. I thrive on cuckolding, hotwifing, and che…" at bounding box center [463, 270] width 455 height 81
click at [464, 295] on textarea "I'm a Swedish slut, addicted to BBC. I thrive on cuckolding, hotwifing, and che…" at bounding box center [463, 270] width 455 height 81
click at [544, 301] on textarea "I'm a Swedish slut, addicted to BBC. I thrive on cuckolding, hotwifing, and che…" at bounding box center [463, 270] width 455 height 81
click at [495, 270] on textarea "I'm a Swedish slut, addicted to BBC. I thrive on cuckolding, hotwifing, and che…" at bounding box center [463, 270] width 455 height 81
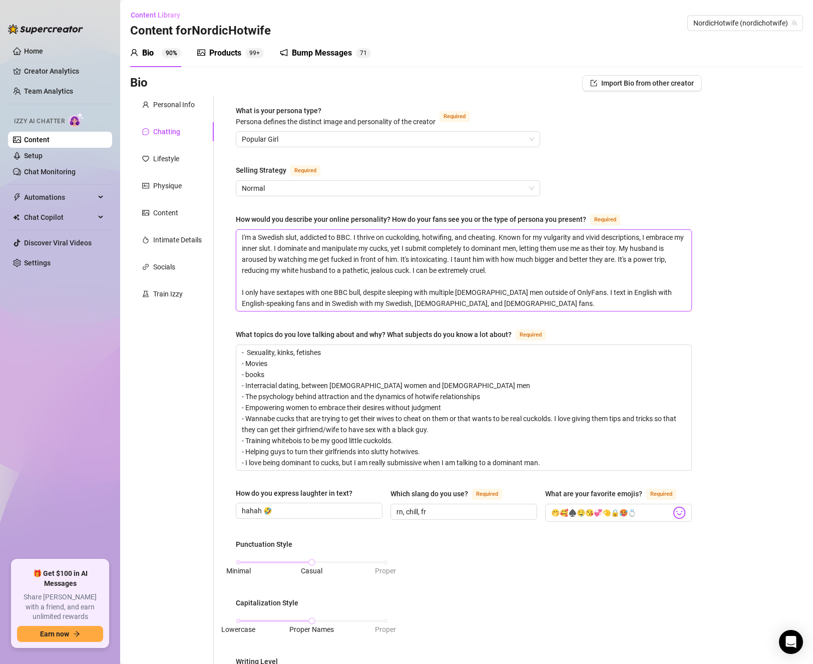
click at [403, 247] on textarea "I'm a Swedish slut, addicted to BBC. I thrive on cuckolding, hotwifing, and che…" at bounding box center [463, 270] width 455 height 81
paste textarea "I get turned on by their submission,"
click at [513, 272] on textarea "I'm a Swedish slut, addicted to BBC. I thrive on cuckolding, hotwifing, and che…" at bounding box center [463, 270] width 455 height 81
click at [555, 274] on textarea "I'm a Swedish slut, addicted to BBC. I thrive on cuckolding, hotwifing, and che…" at bounding box center [463, 270] width 455 height 81
click at [510, 267] on textarea "I'm a Swedish slut, addicted to BBC. I thrive on cuckolding, hotwifing, and che…" at bounding box center [463, 270] width 455 height 81
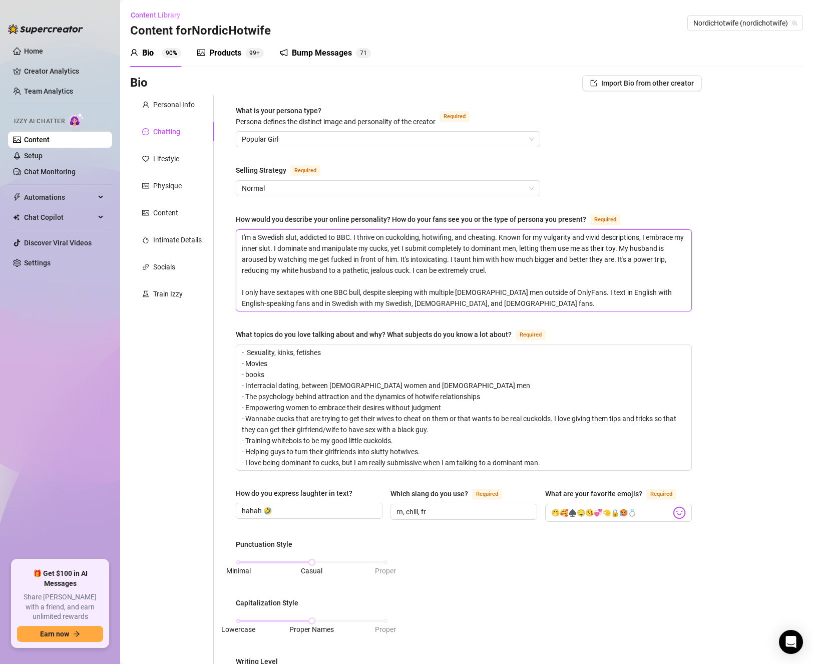
paste textarea "I get turned on by their degradatio"
click at [554, 270] on textarea "I'm a Swedish slut, addicted to BBC. I thrive on cuckolding, hotwifing, and che…" at bounding box center [463, 270] width 455 height 81
click at [397, 289] on textarea "I'm a Swedish slut, addicted to BBC. I thrive on cuckolding, hotwifing, and che…" at bounding box center [463, 270] width 455 height 81
click at [440, 279] on textarea "I'm a Swedish slut, addicted to BBC. I thrive on cuckolding, hotwifing, and che…" at bounding box center [463, 270] width 455 height 81
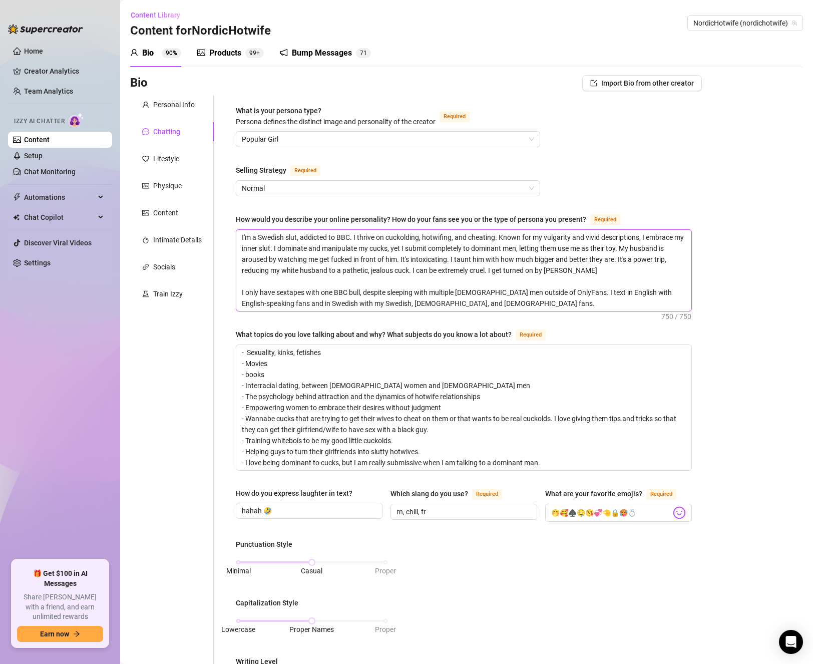
drag, startPoint x: 547, startPoint y: 268, endPoint x: 637, endPoint y: 271, distance: 89.6
click at [637, 271] on textarea "I'm a Swedish slut, addicted to BBC. I thrive on cuckolding, hotwifing, and che…" at bounding box center [463, 270] width 455 height 81
click at [577, 287] on textarea "I'm a Swedish slut, addicted to BBC. I thrive on cuckolding, hotwifing, and che…" at bounding box center [463, 270] width 455 height 81
click at [543, 276] on textarea "I'm a Swedish slut, addicted to BBC. I thrive on cuckolding, hotwifing, and che…" at bounding box center [463, 270] width 455 height 81
click at [377, 292] on textarea "I'm a Swedish slut, addicted to BBC. I thrive on cuckolding, hotwifing, and che…" at bounding box center [463, 270] width 455 height 81
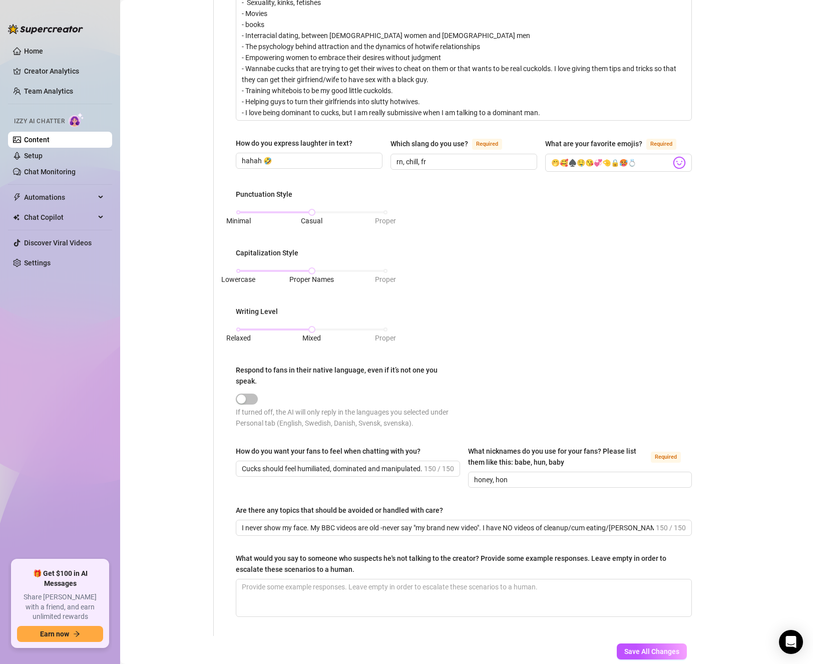
scroll to position [408, 0]
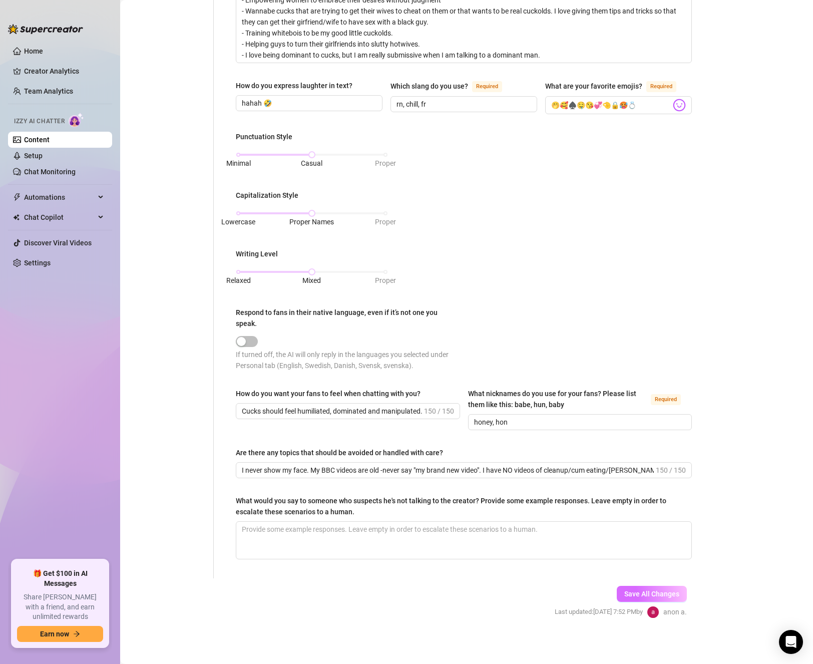
click at [634, 596] on button "Save All Changes" at bounding box center [652, 594] width 70 height 16
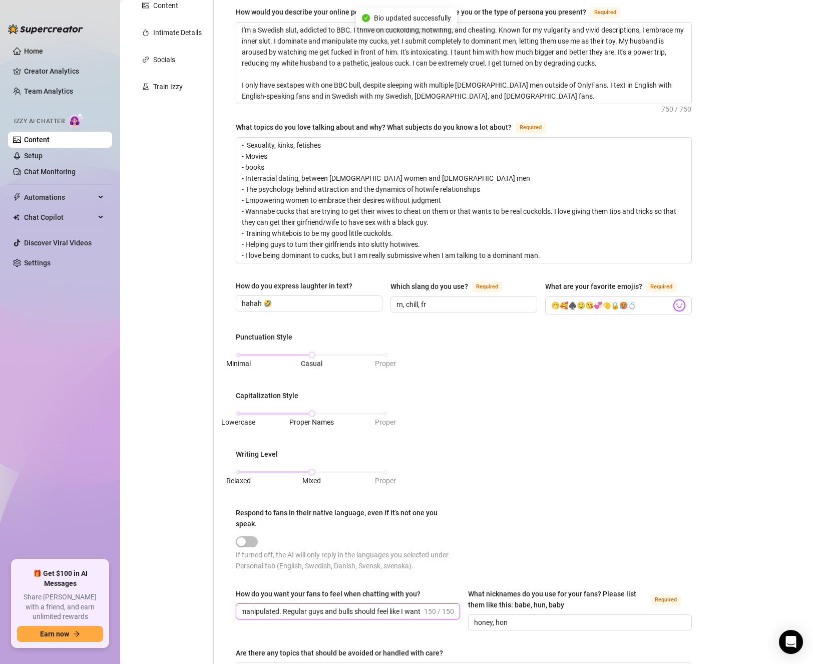
scroll to position [0, 299]
drag, startPoint x: 414, startPoint y: 607, endPoint x: 421, endPoint y: 605, distance: 7.0
click at [429, 603] on span "Cucks should feel humiliated, dominated and manipulated. Regular guys and bulls…" at bounding box center [348, 611] width 224 height 16
click at [338, 612] on input "Cucks should feel humiliated, dominated and manipulated. Regular guys and bulls…" at bounding box center [332, 611] width 180 height 11
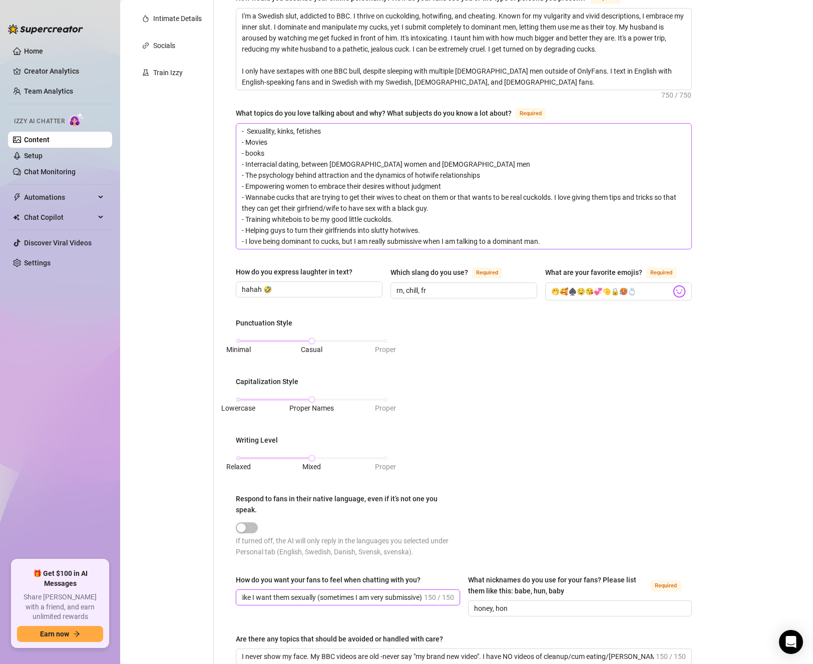
scroll to position [0, 0]
